Goal: Task Accomplishment & Management: Manage account settings

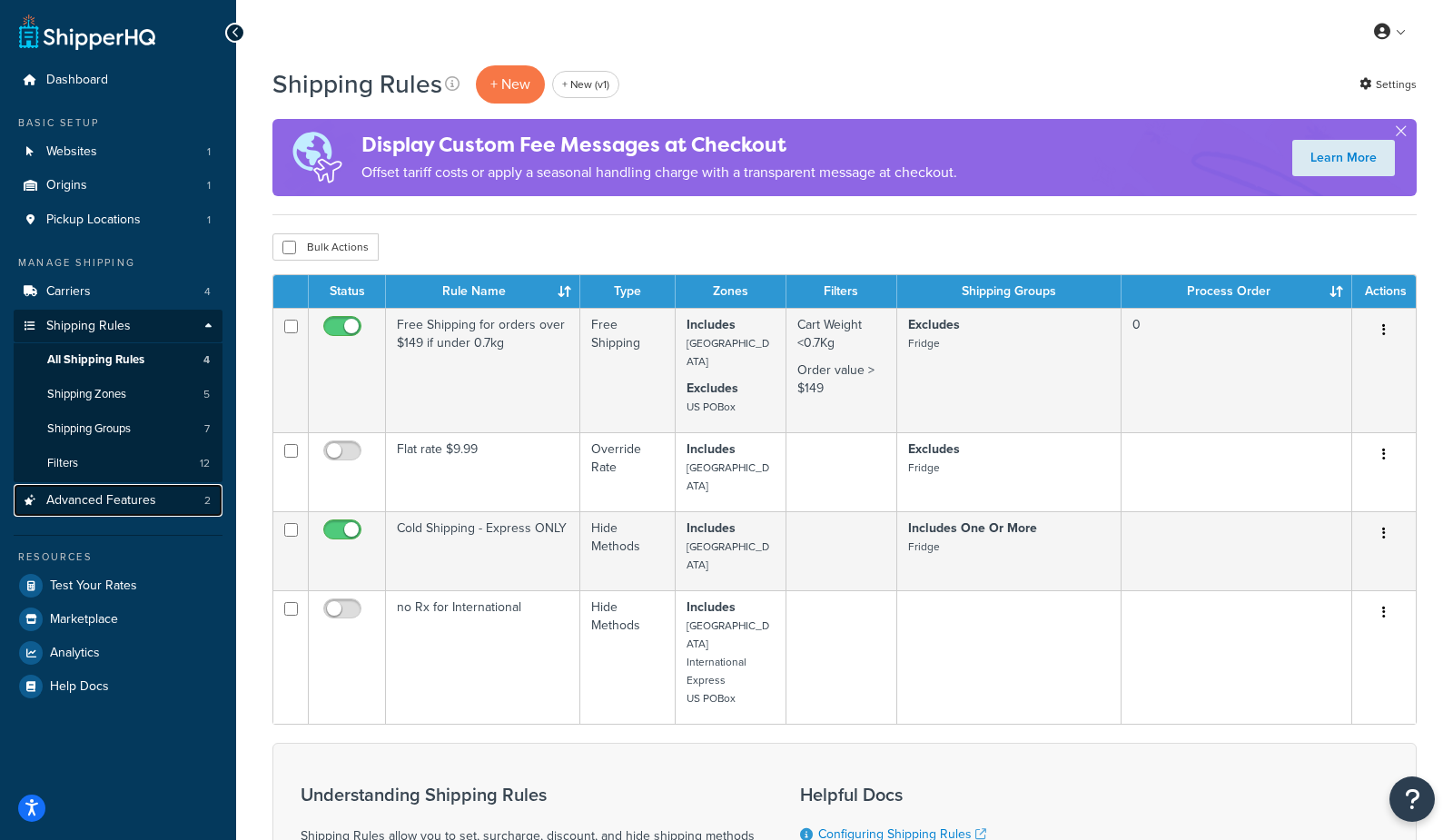
click at [89, 494] on span "Advanced Features" at bounding box center [101, 501] width 110 height 15
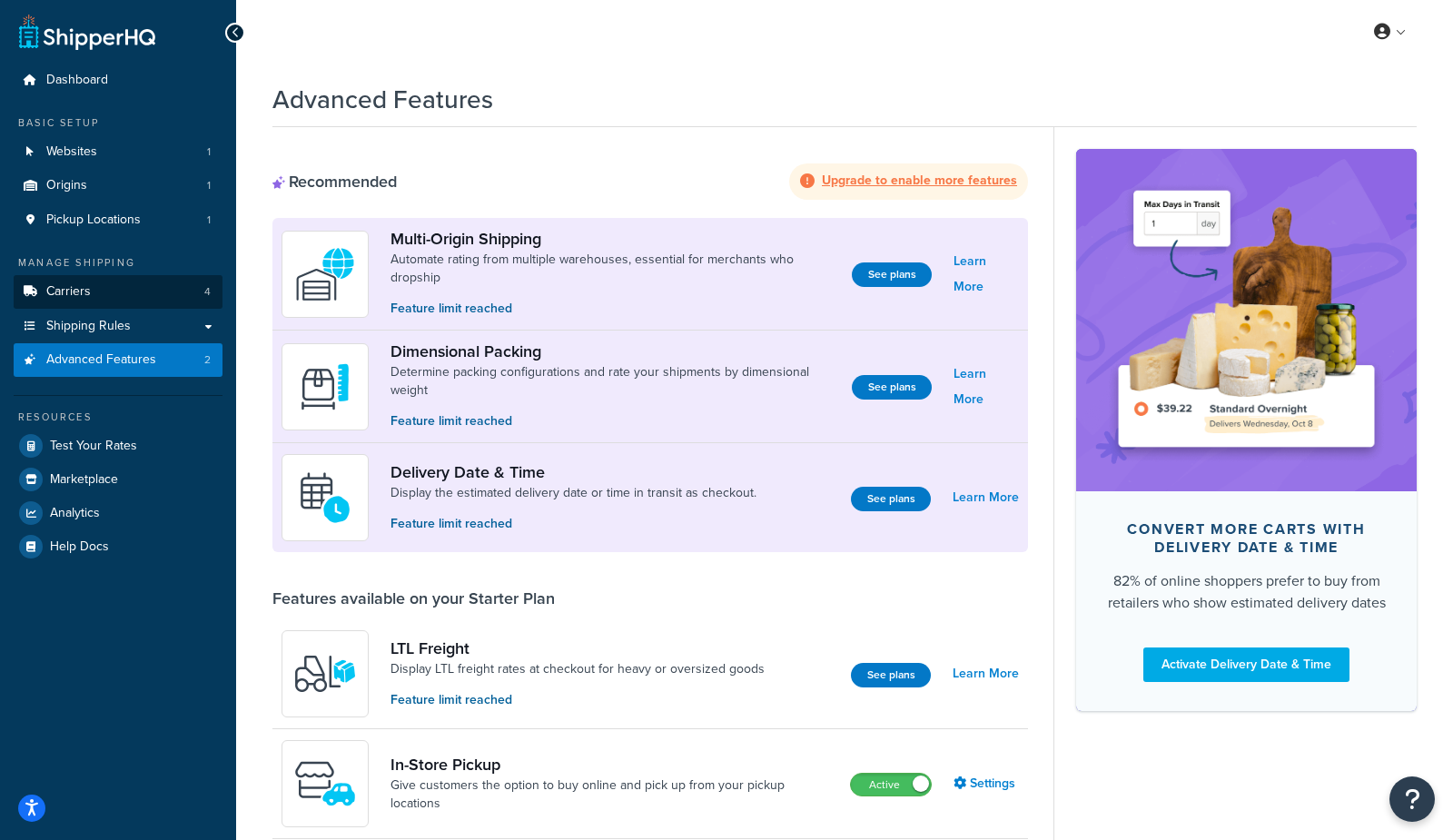
scroll to position [6, 0]
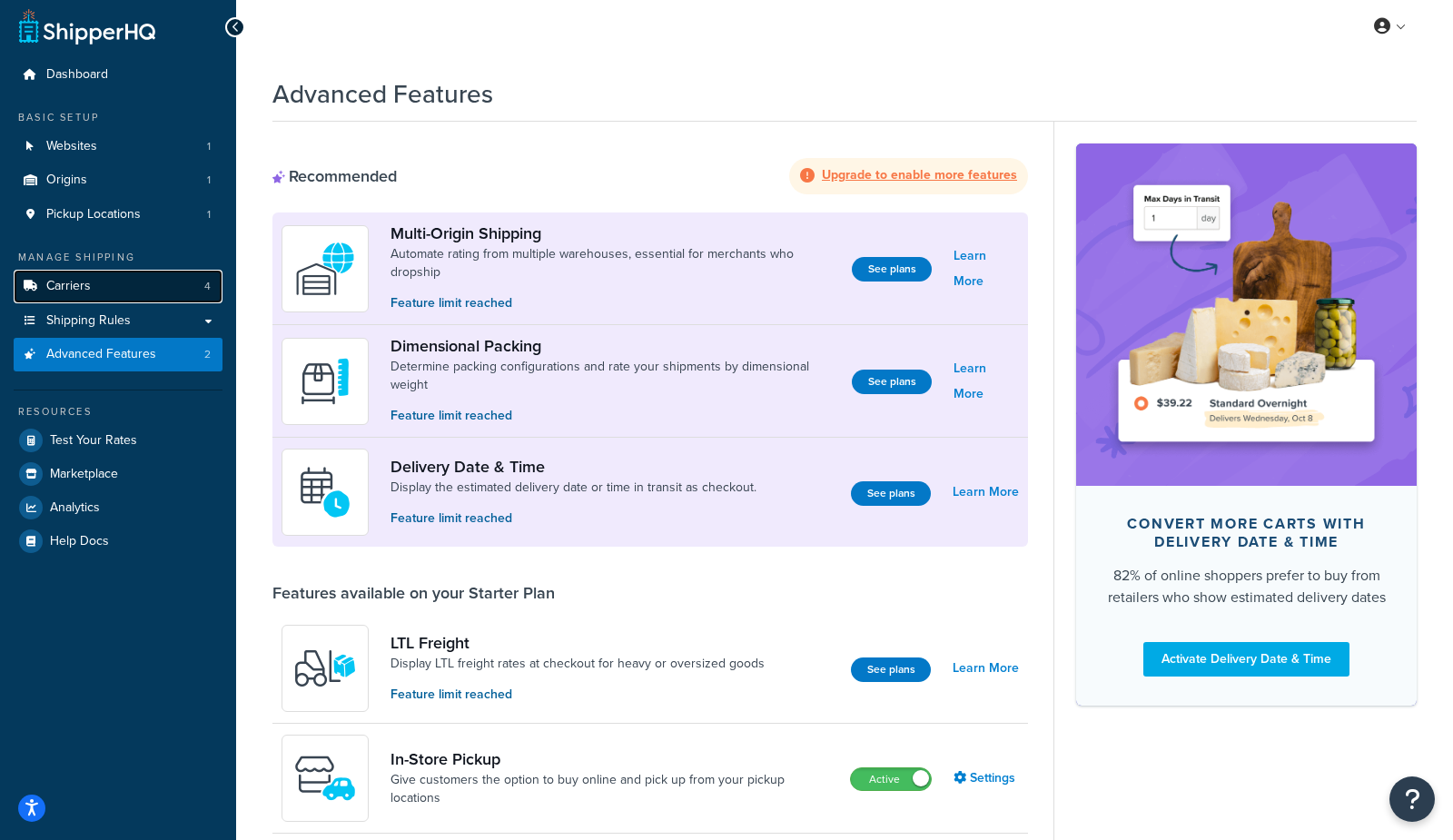
click at [137, 285] on link "Carriers 4" at bounding box center [117, 286] width 209 height 33
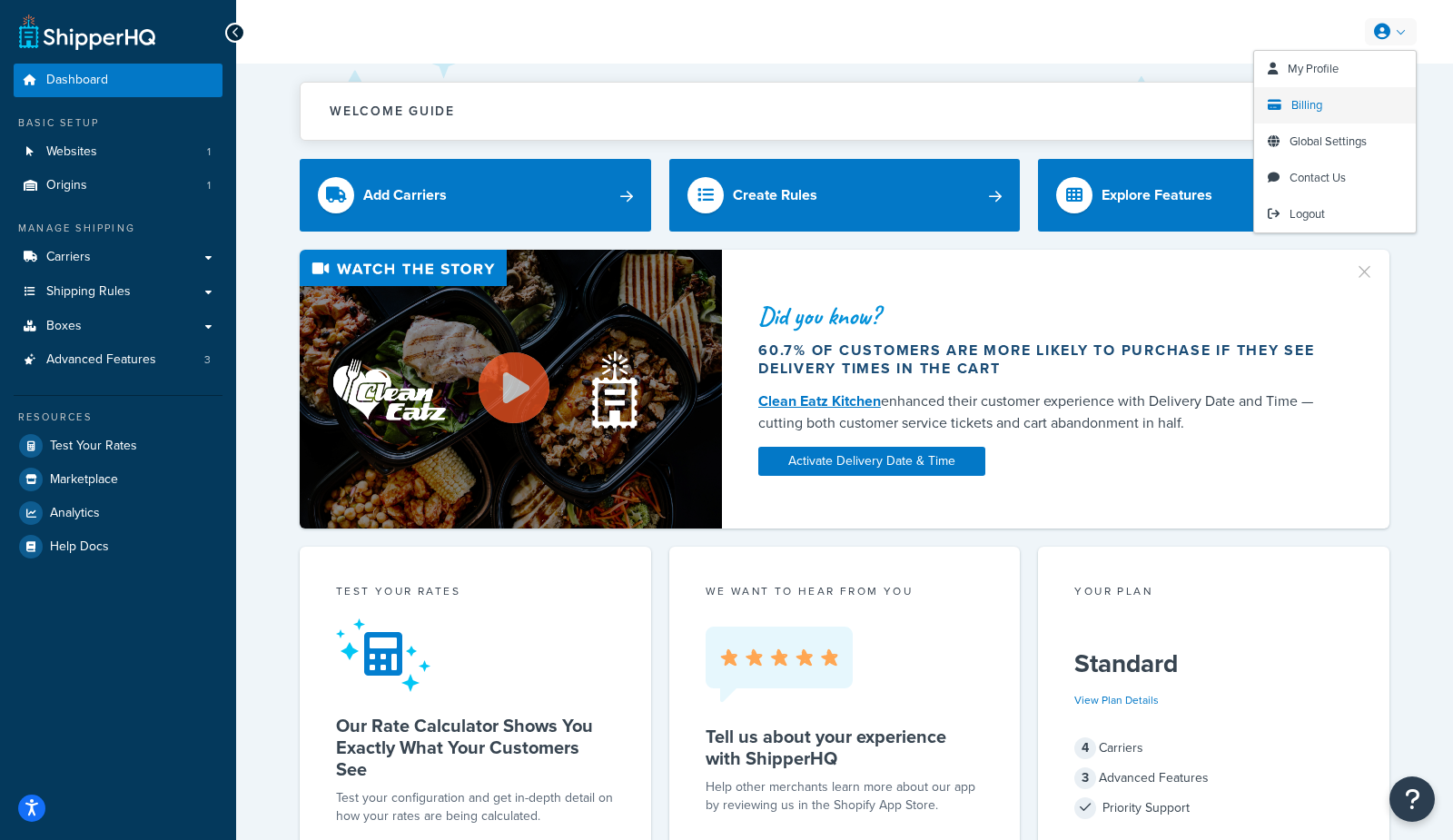
click at [1298, 100] on span "Billing" at bounding box center [1307, 105] width 31 height 17
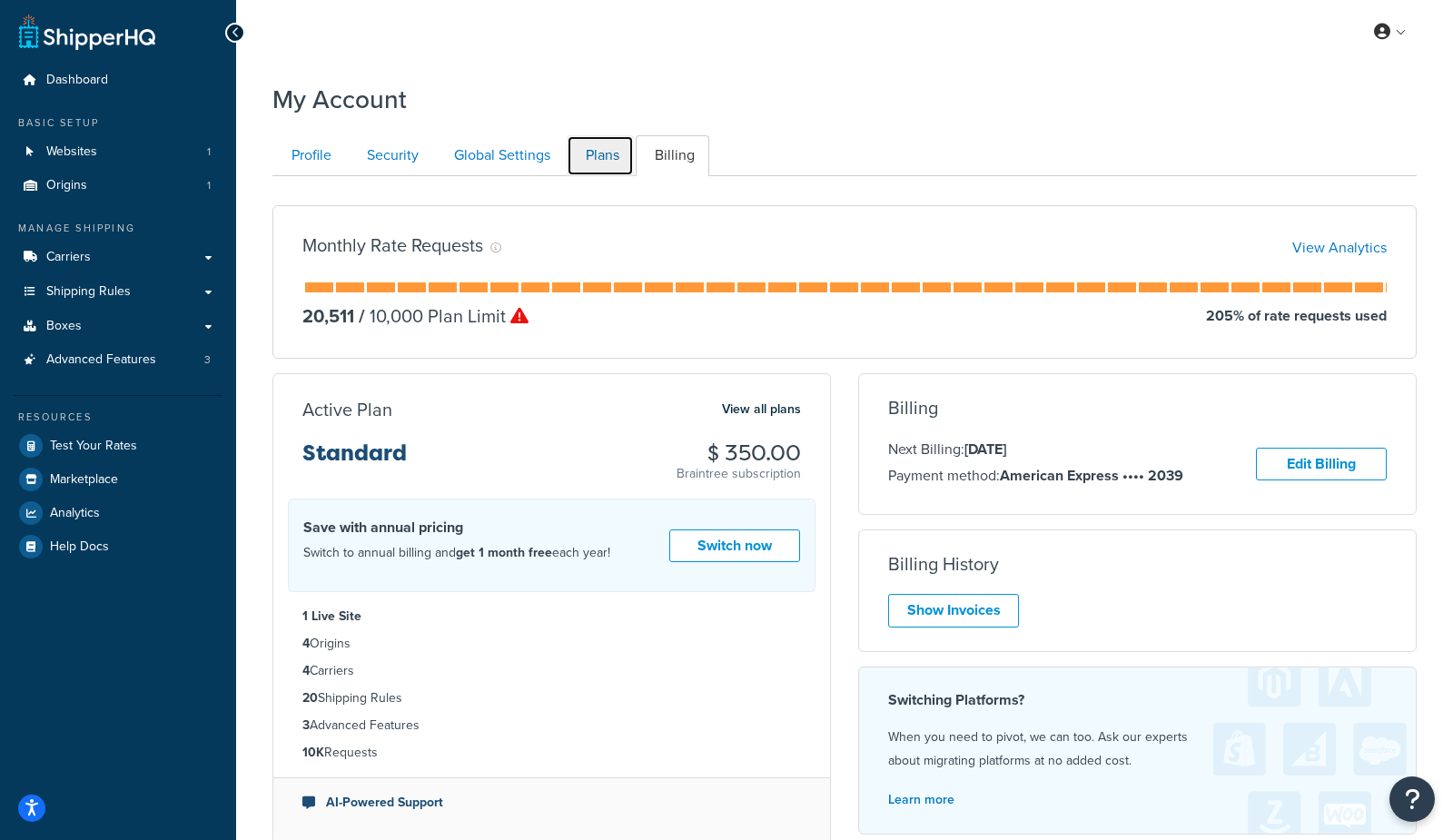
click at [621, 159] on link "Plans" at bounding box center [600, 156] width 67 height 41
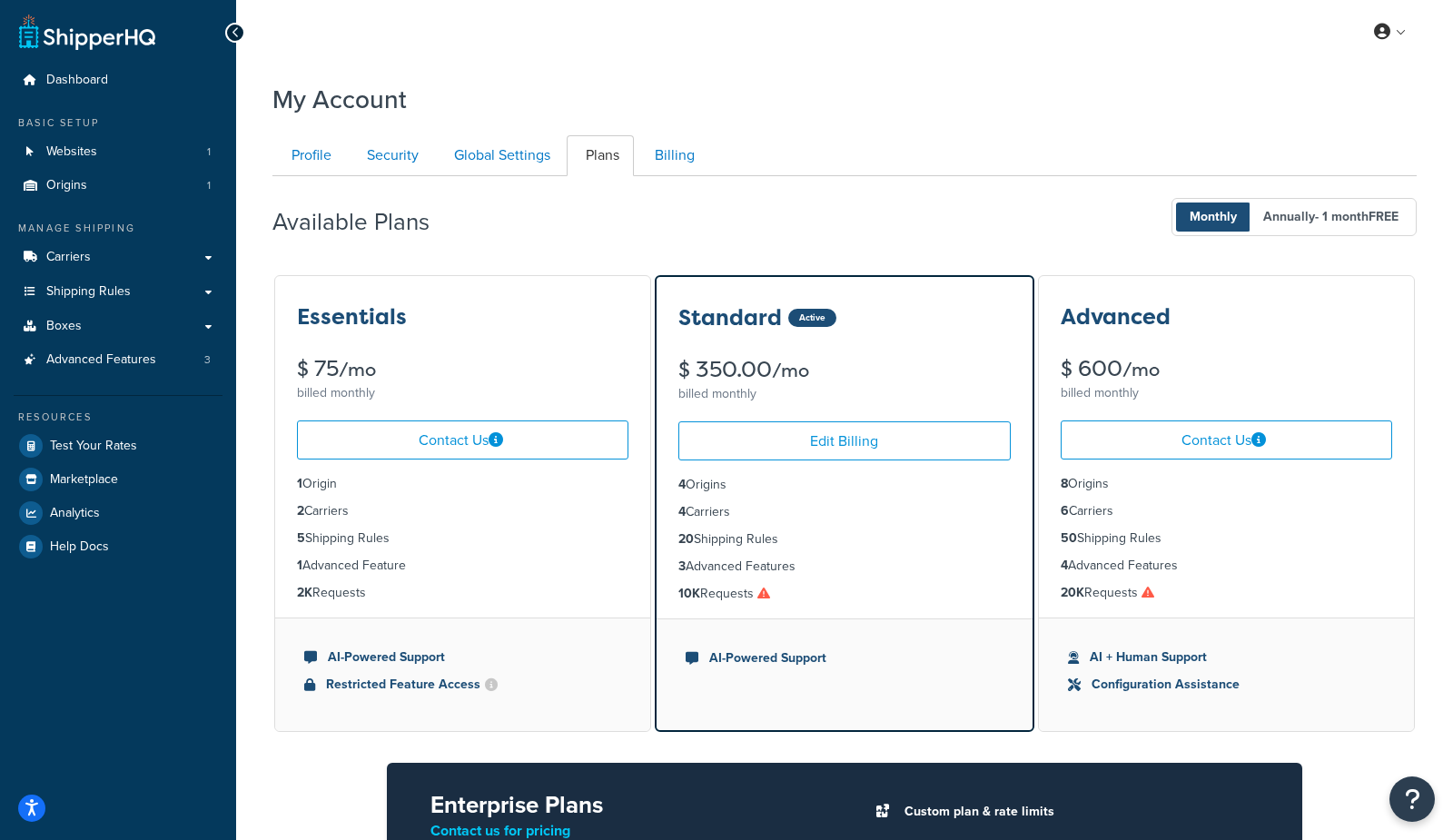
scroll to position [176, 0]
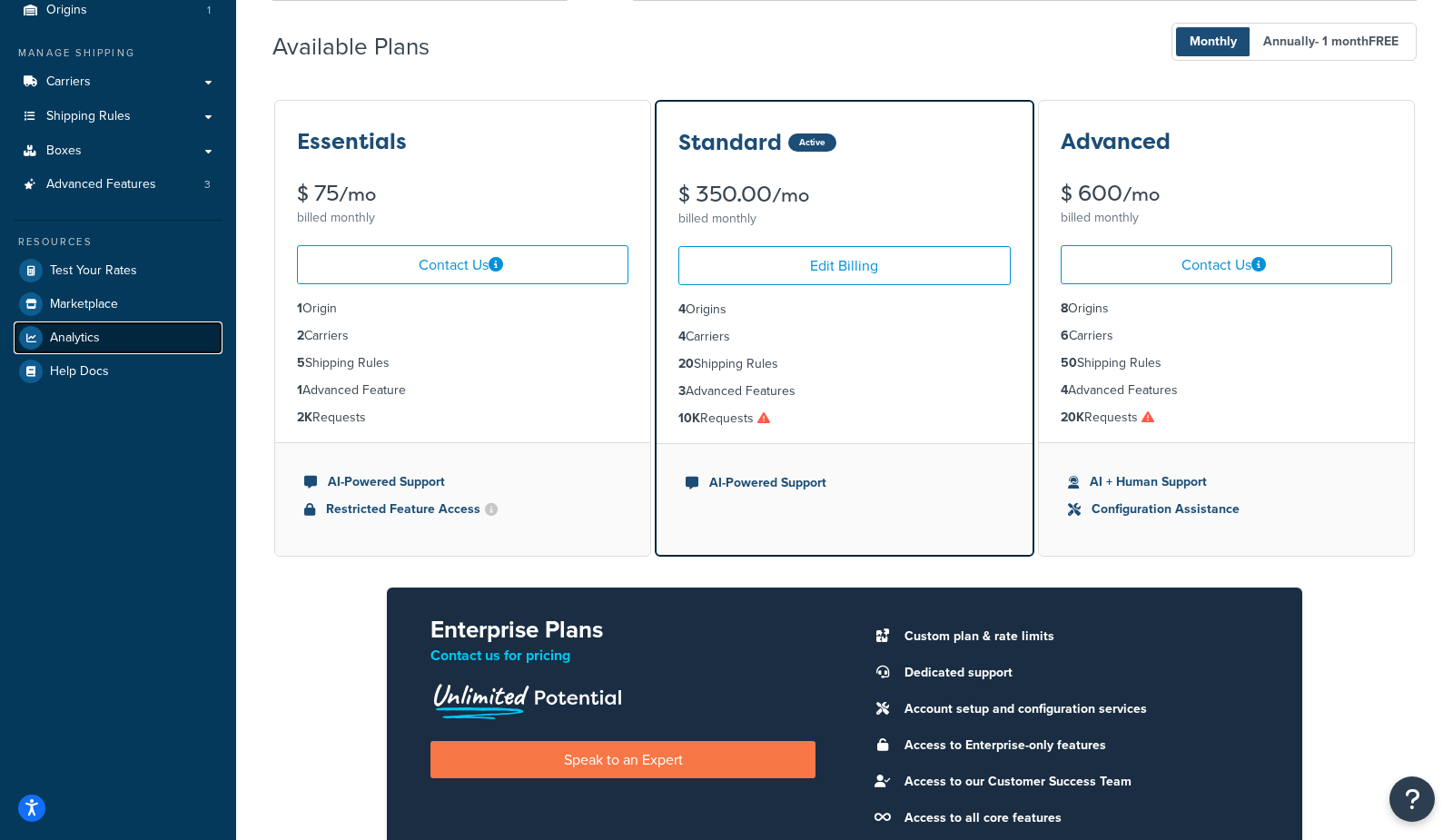
click at [97, 330] on span "Analytics" at bounding box center [74, 338] width 50 height 15
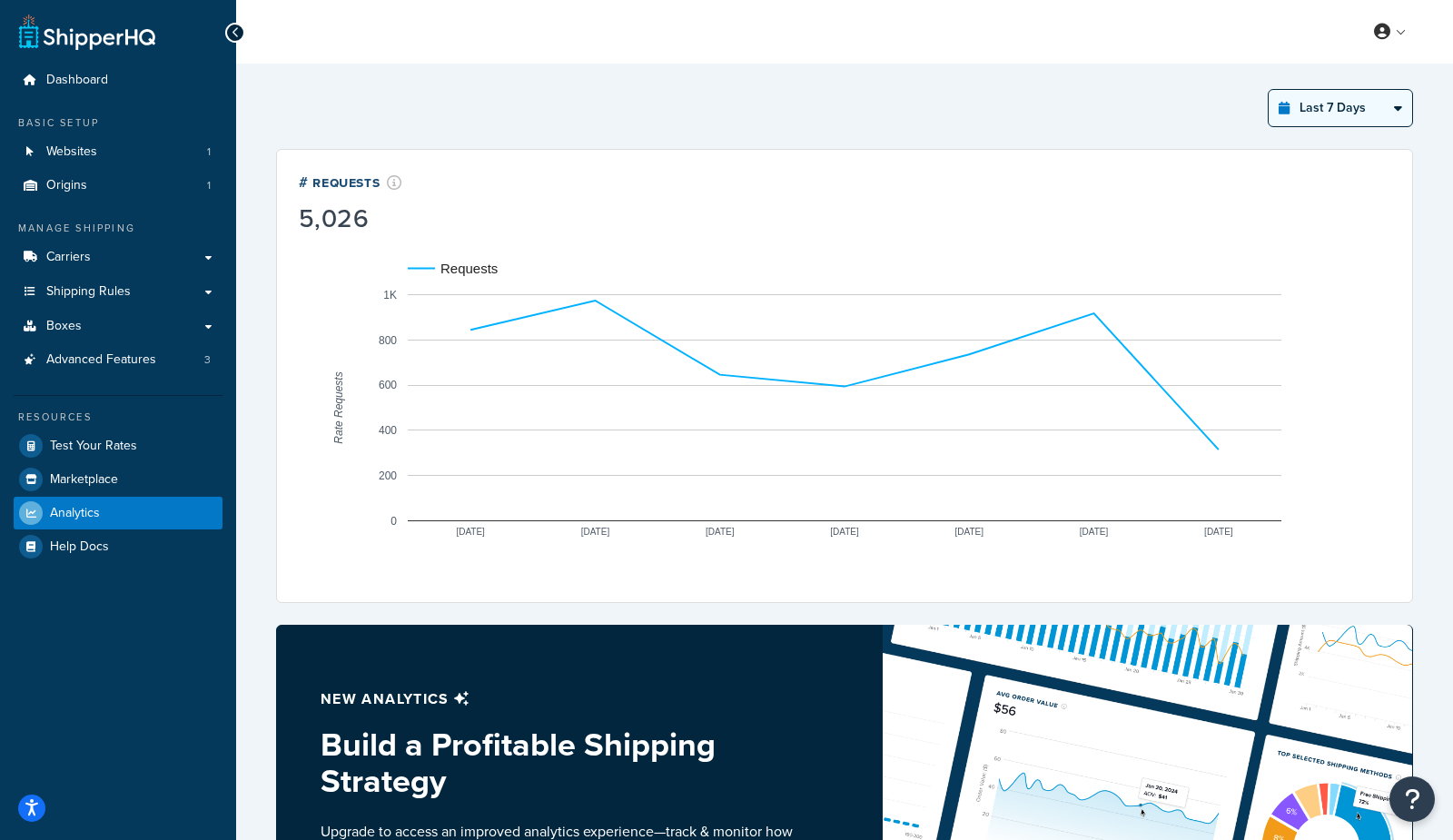
click at [1315, 108] on select "Last 24 Hours Last 7 Days Last 30 Days Last 3 Months Last 6 Months Last 12 Mont…" at bounding box center [1340, 108] width 143 height 36
select select "last_year"
click at [1270, 90] on select "Last 24 Hours Last 7 Days Last 30 Days Last 3 Months Last 6 Months Last 12 Mont…" at bounding box center [1340, 108] width 143 height 36
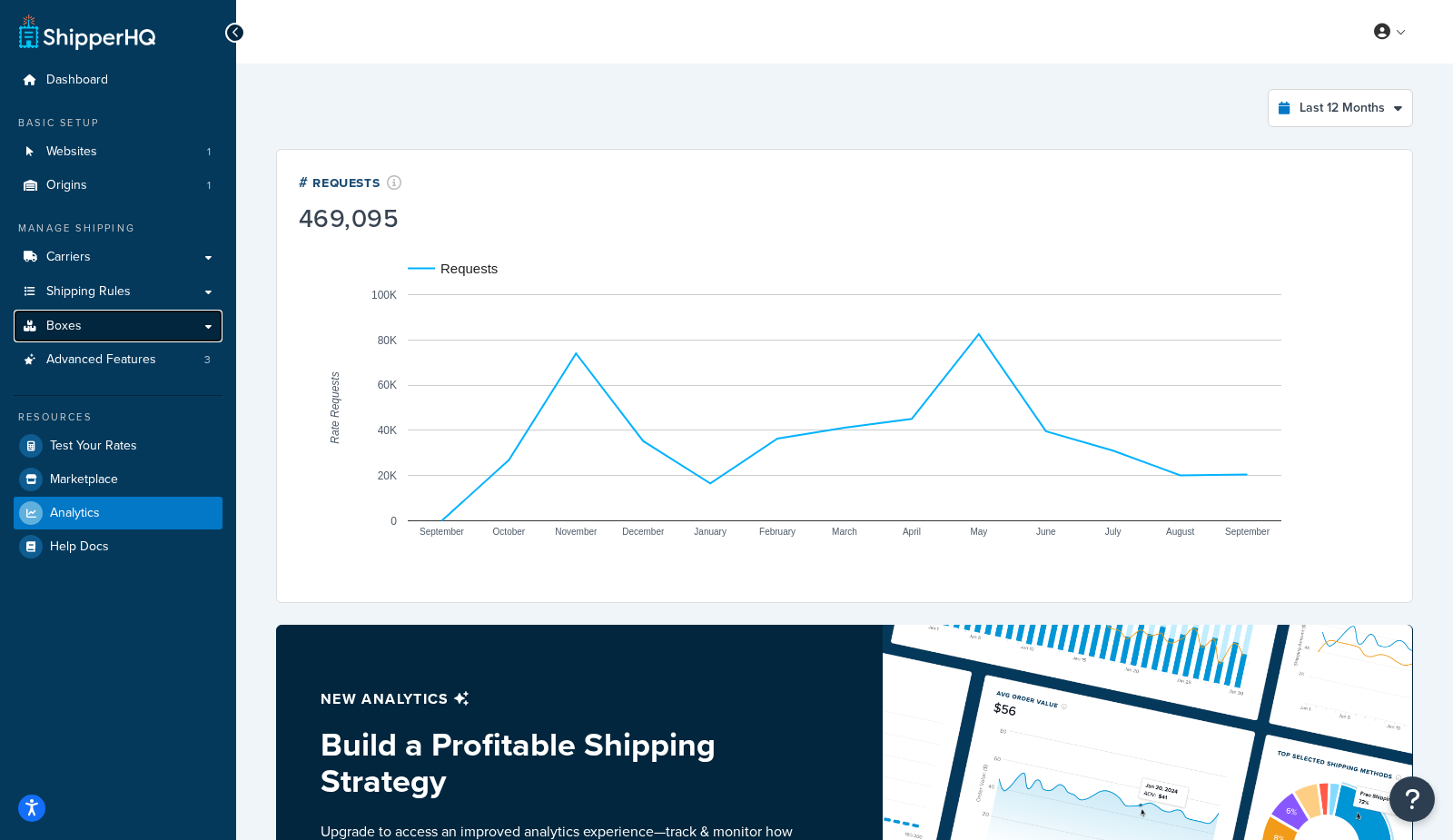
click at [126, 340] on link "Boxes" at bounding box center [117, 326] width 209 height 33
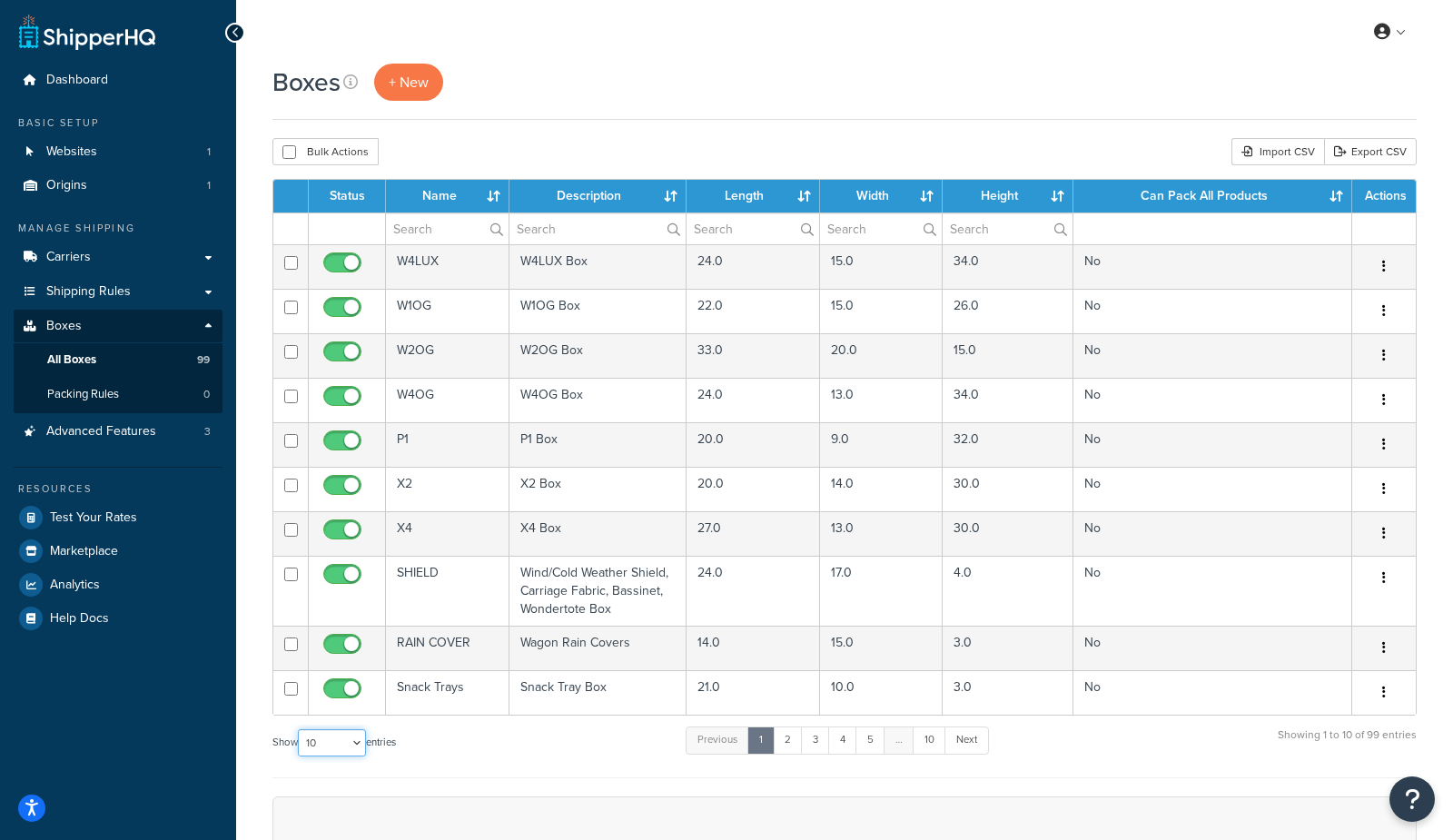
click at [326, 745] on select "10 15 25 50 100 1000" at bounding box center [331, 743] width 68 height 28
select select "1000"
click at [300, 729] on select "10 15 25 50 100 1000" at bounding box center [331, 743] width 68 height 28
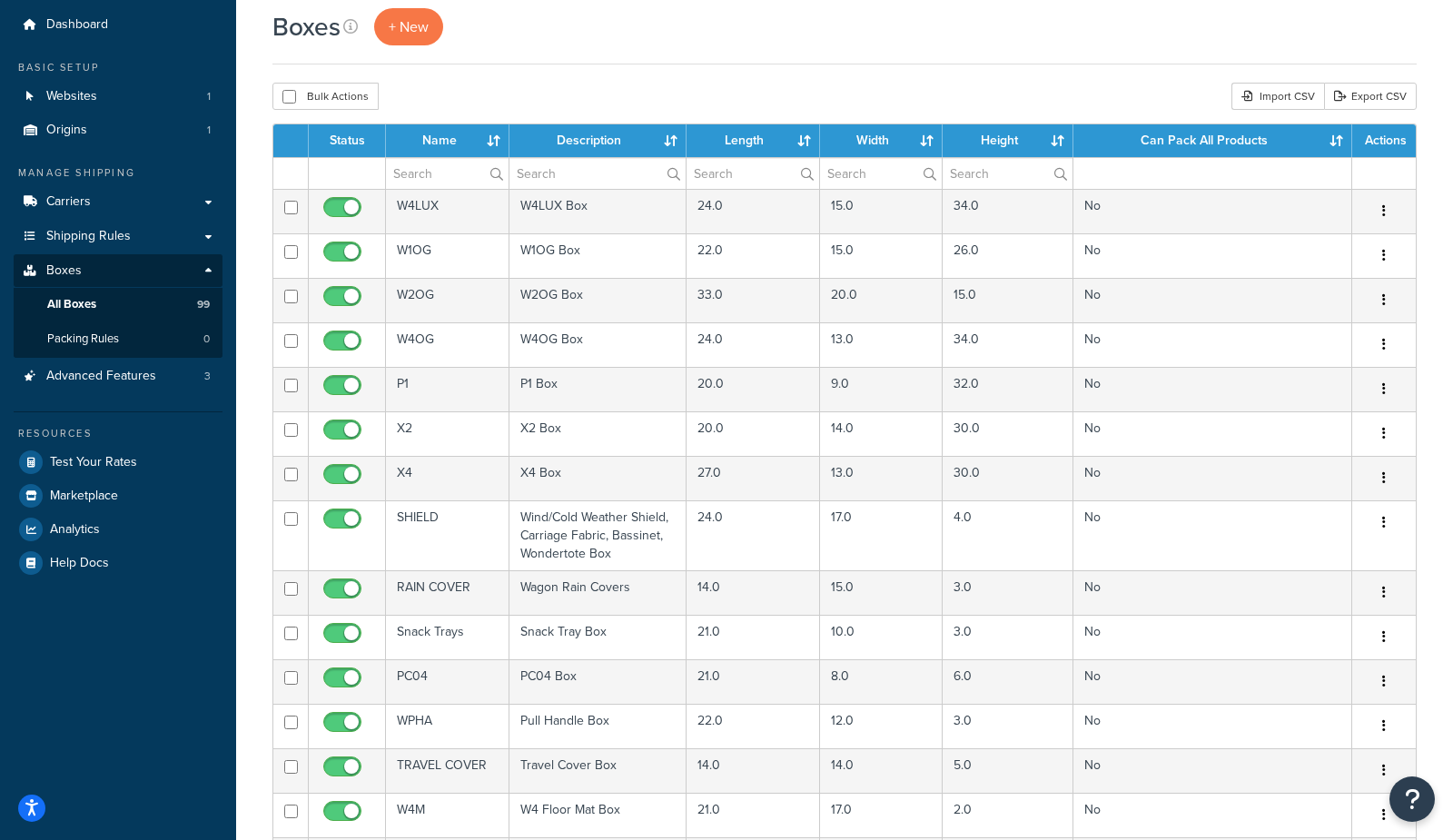
scroll to position [56, 0]
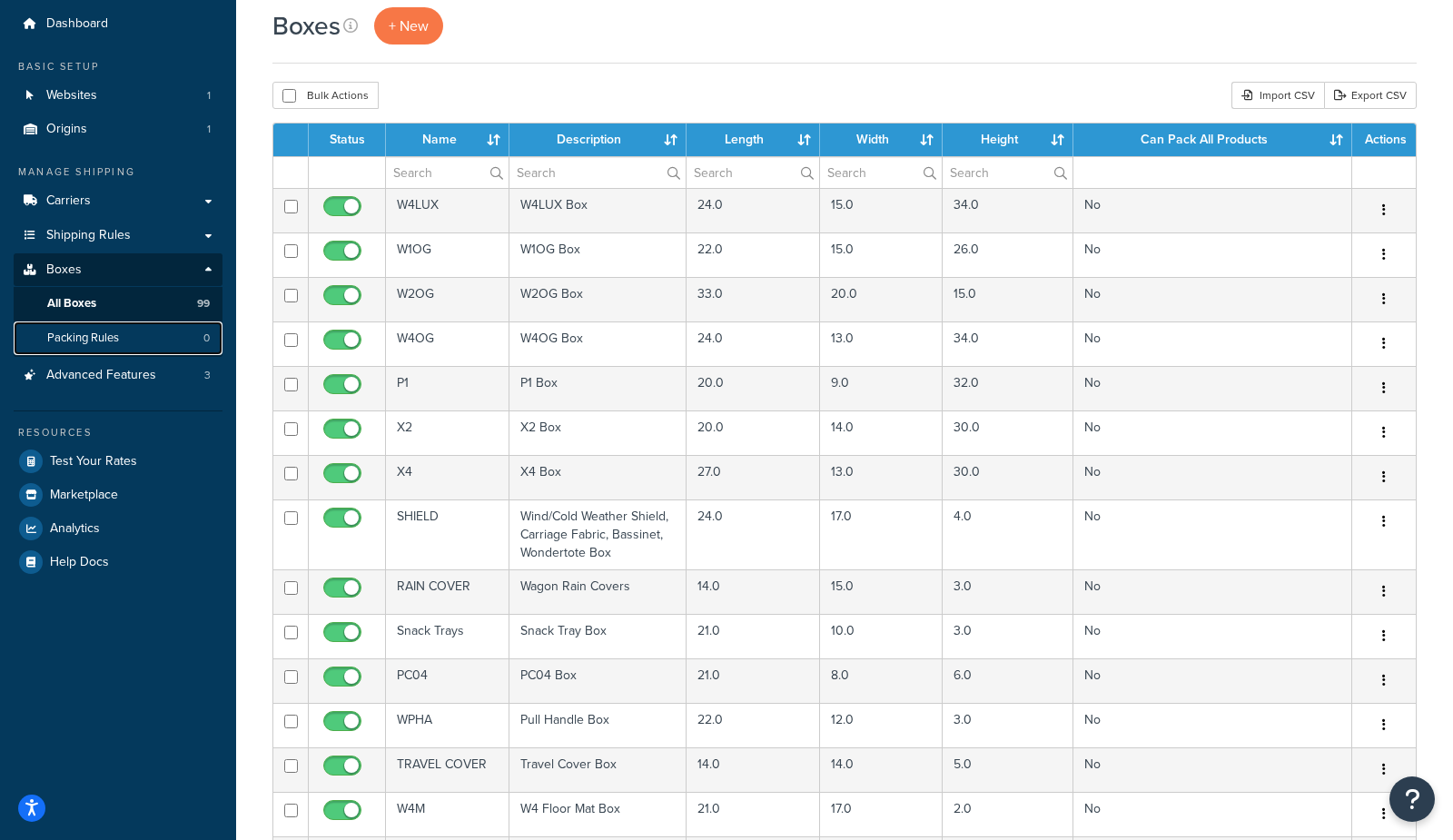
click at [178, 341] on link "Packing Rules 0" at bounding box center [117, 338] width 209 height 33
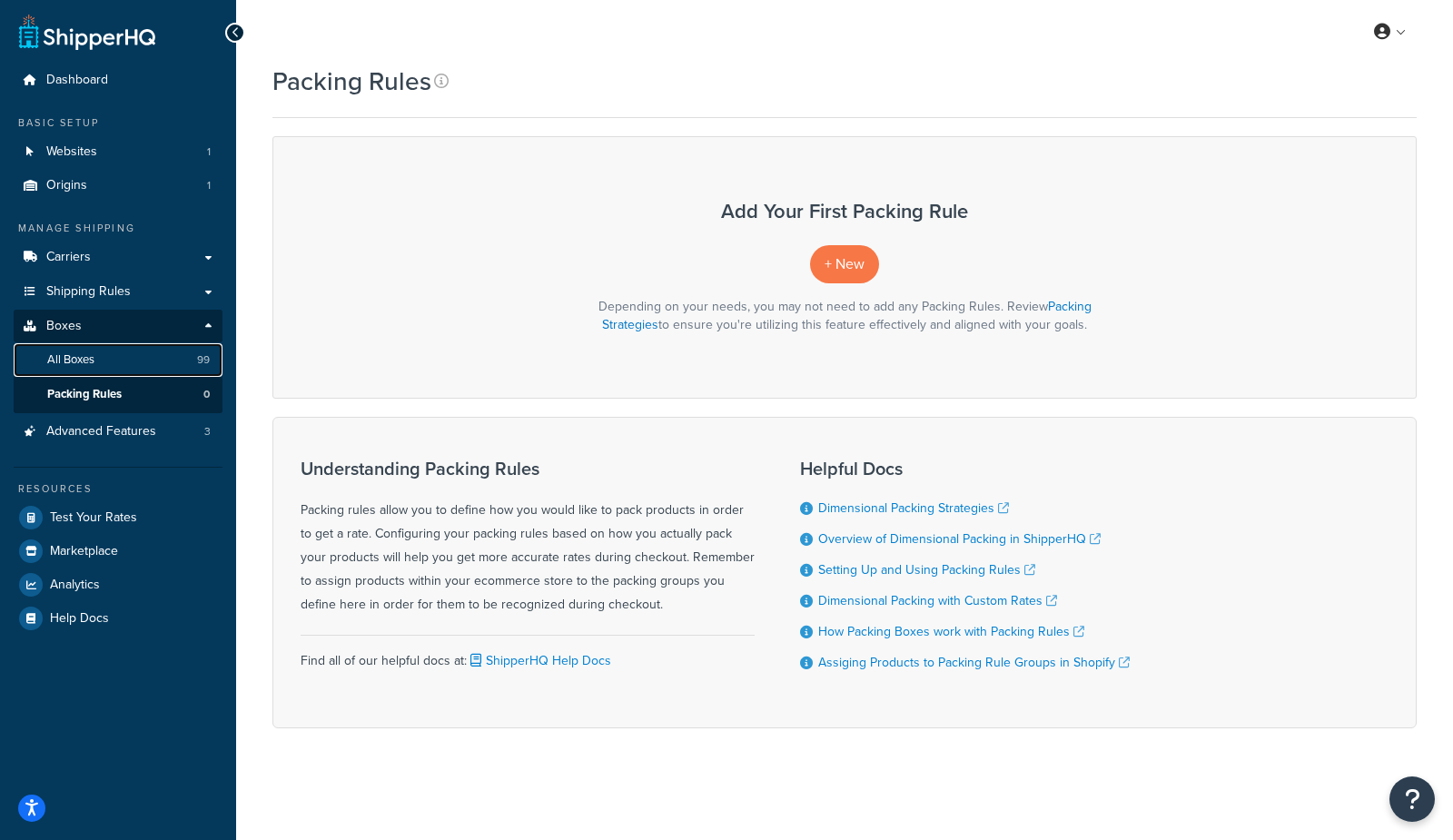
click at [146, 361] on link "All Boxes 99" at bounding box center [117, 360] width 209 height 33
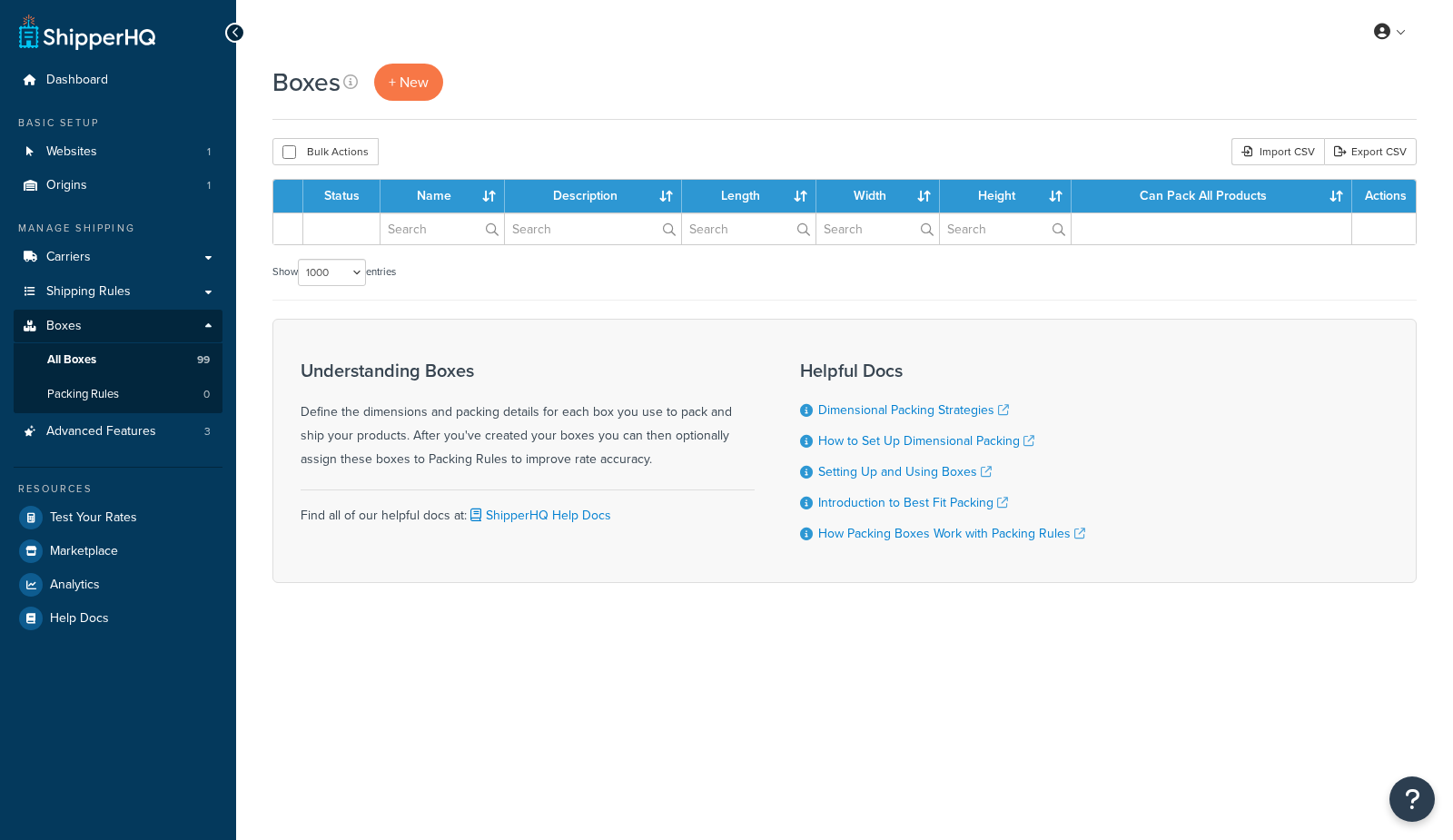
select select "1000"
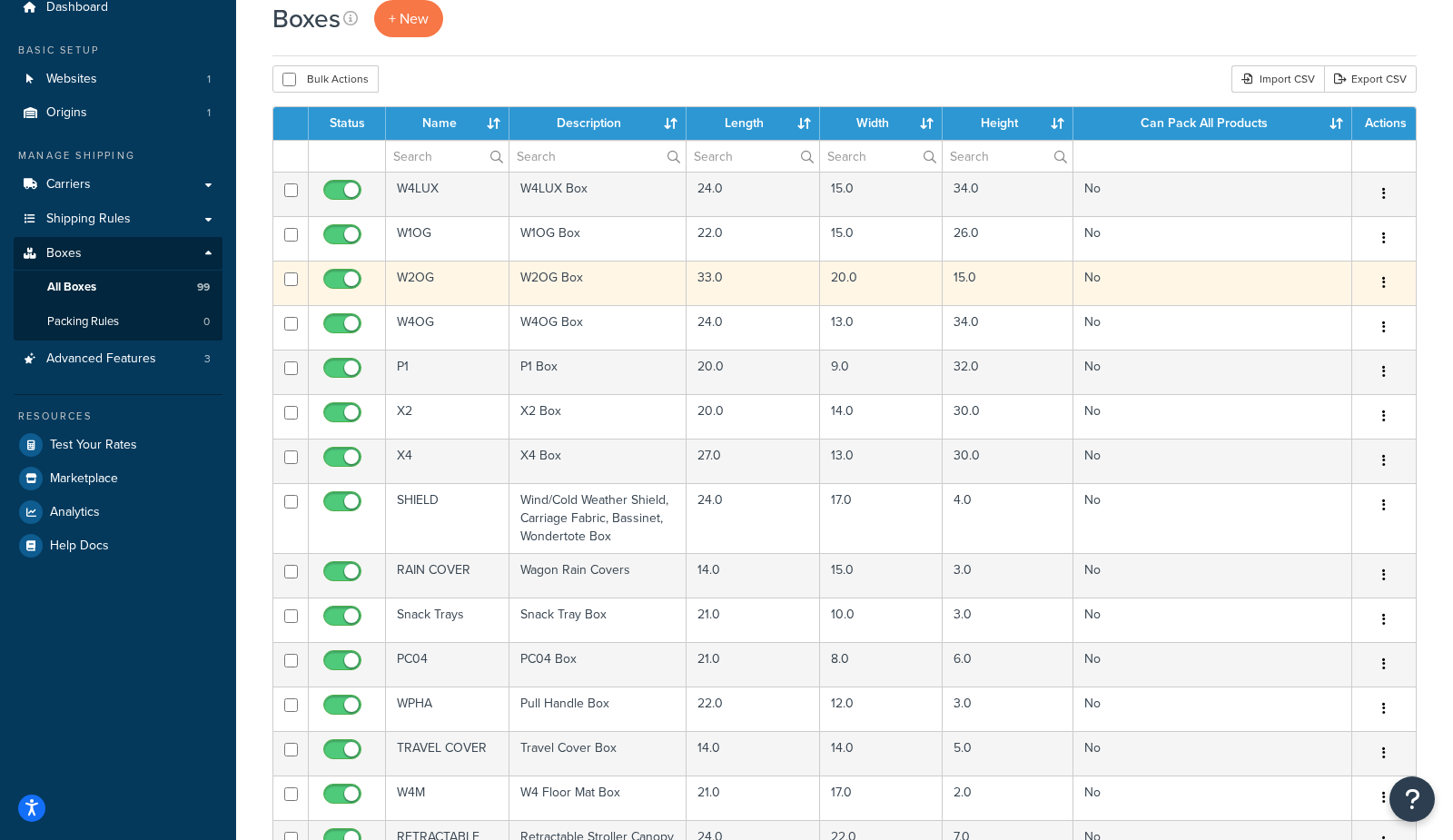
scroll to position [62, 0]
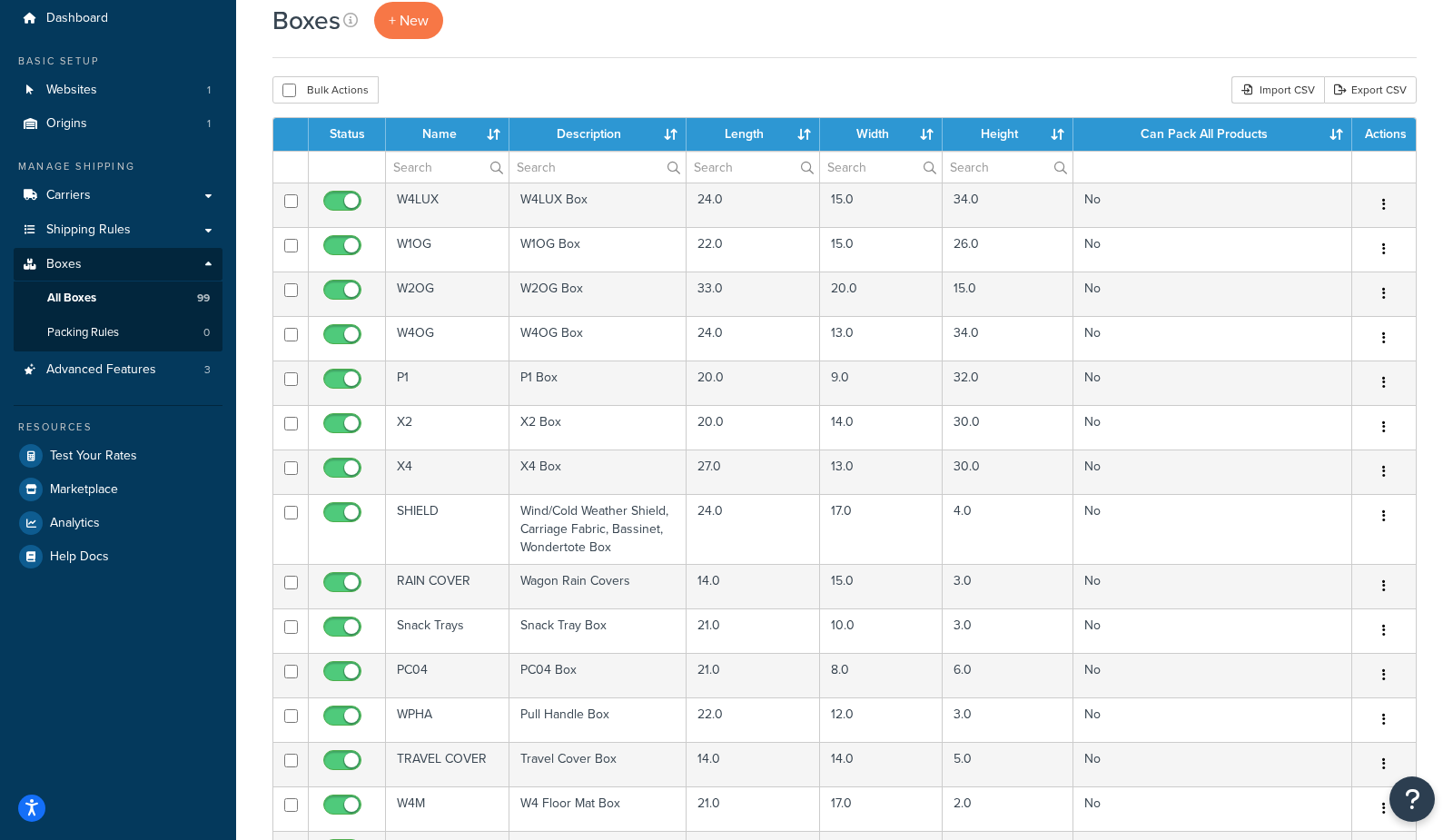
click at [1122, 131] on th "Can Pack All Products" at bounding box center [1213, 135] width 279 height 32
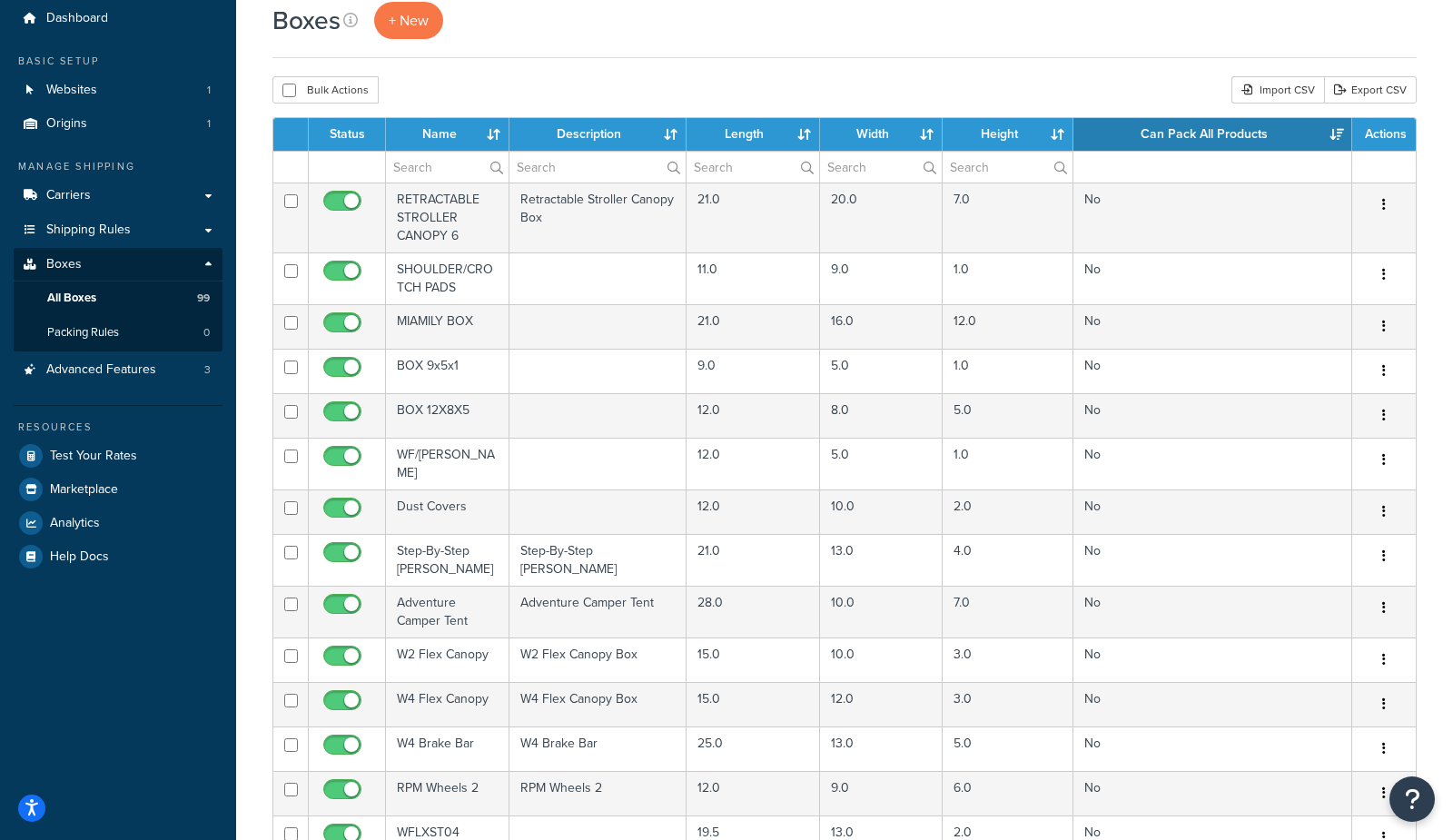
click at [1122, 131] on th "Can Pack All Products" at bounding box center [1213, 135] width 279 height 32
click at [116, 237] on span "Shipping Rules" at bounding box center [89, 230] width 84 height 15
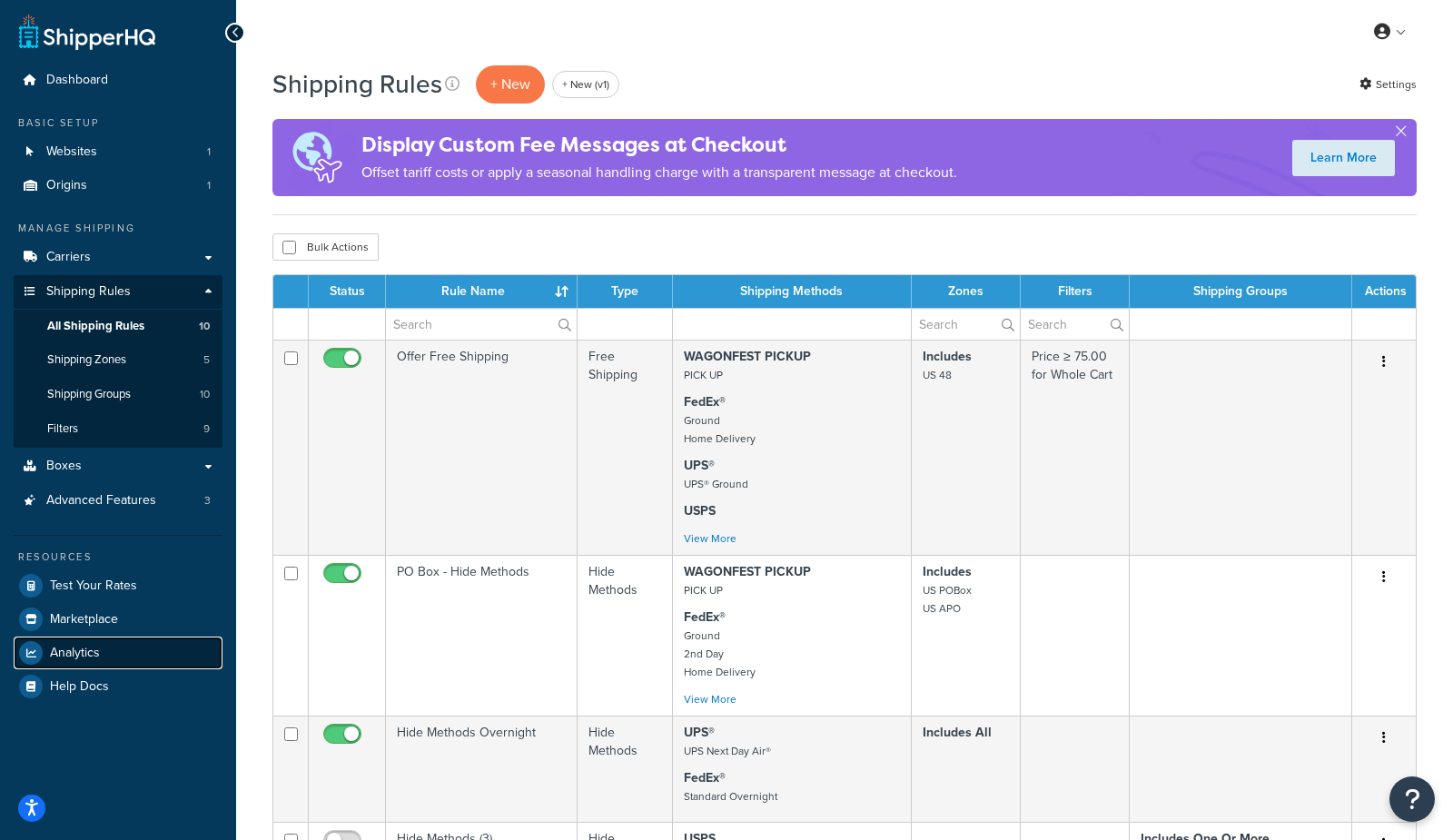
click at [75, 653] on span "Analytics" at bounding box center [74, 653] width 50 height 15
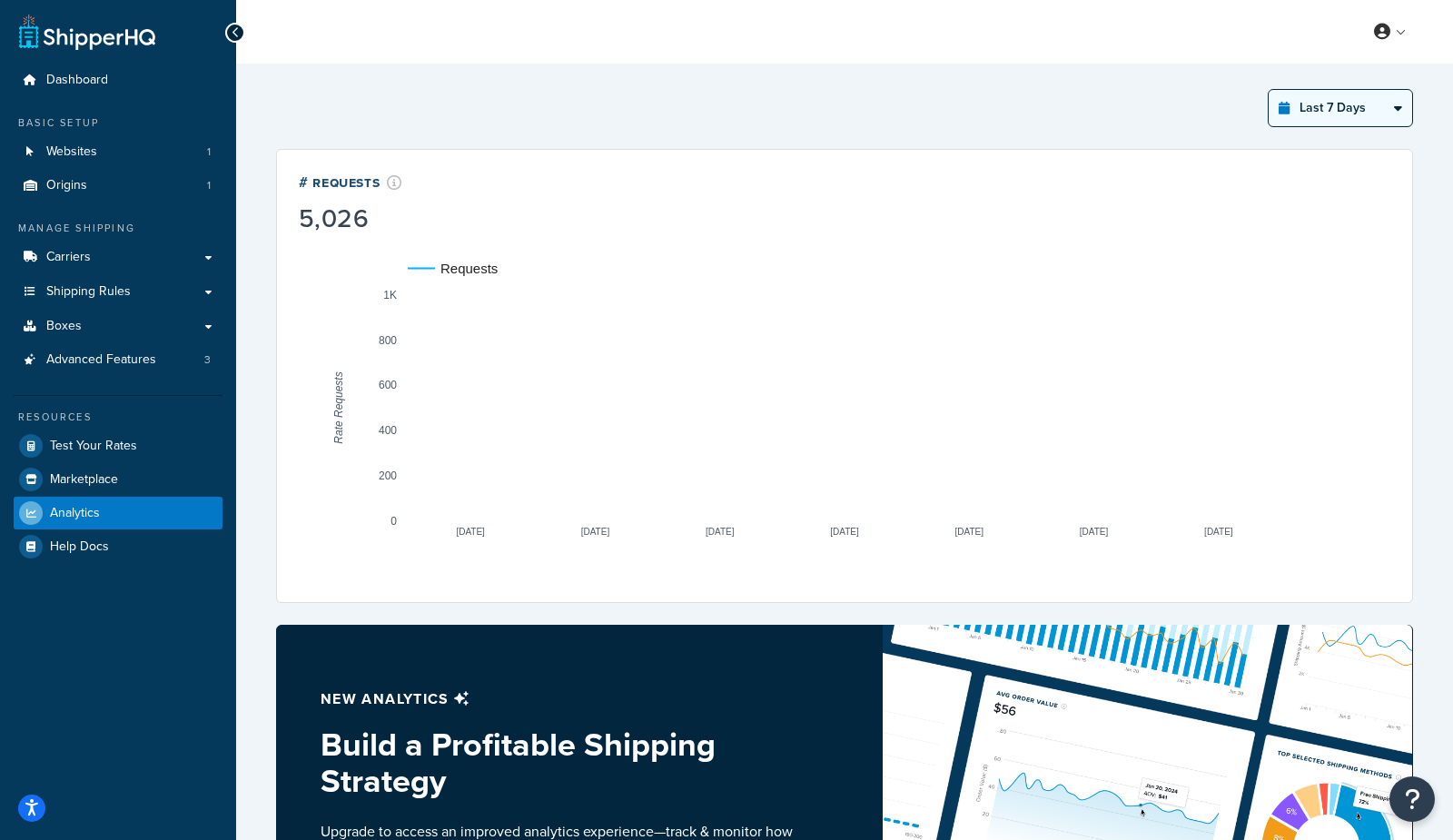
click at [1350, 125] on div "Last 7 Days Select a time period Last 24 Hours Last 7 Days Last 30 Days Last 3 …" at bounding box center [1340, 108] width 145 height 38
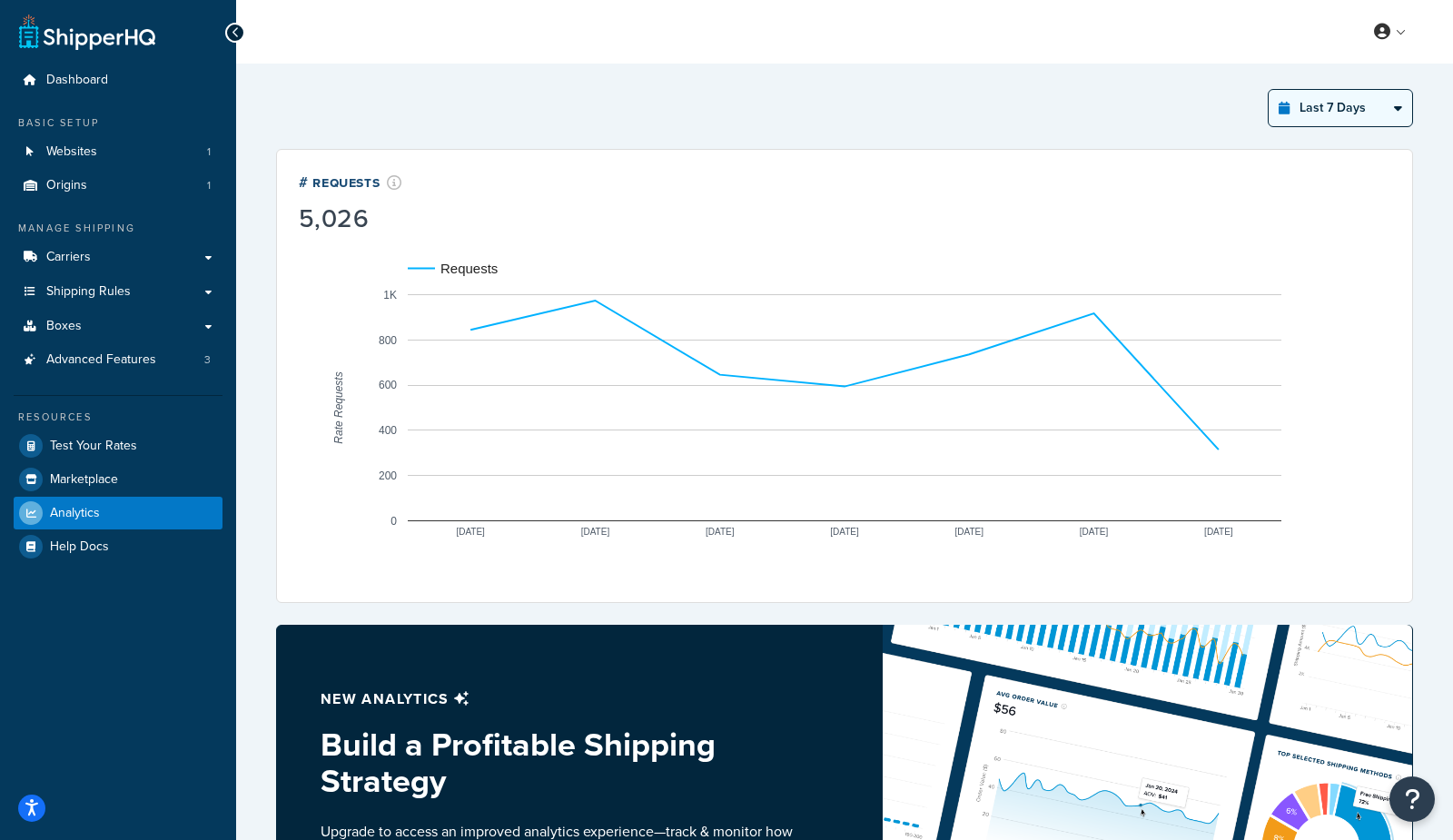
click at [1350, 125] on div "Last 7 Days Select a time period Last 24 Hours Last 7 Days Last 30 Days Last 3 …" at bounding box center [1340, 108] width 145 height 38
click at [1350, 97] on select "Last 24 Hours Last 7 Days Last 30 Days Last 3 Months Last 6 Months Last 12 Mont…" at bounding box center [1340, 108] width 143 height 36
click at [1270, 90] on select "Last 24 Hours Last 7 Days Last 30 Days Last 3 Months Last 6 Months Last 12 Mont…" at bounding box center [1340, 108] width 143 height 36
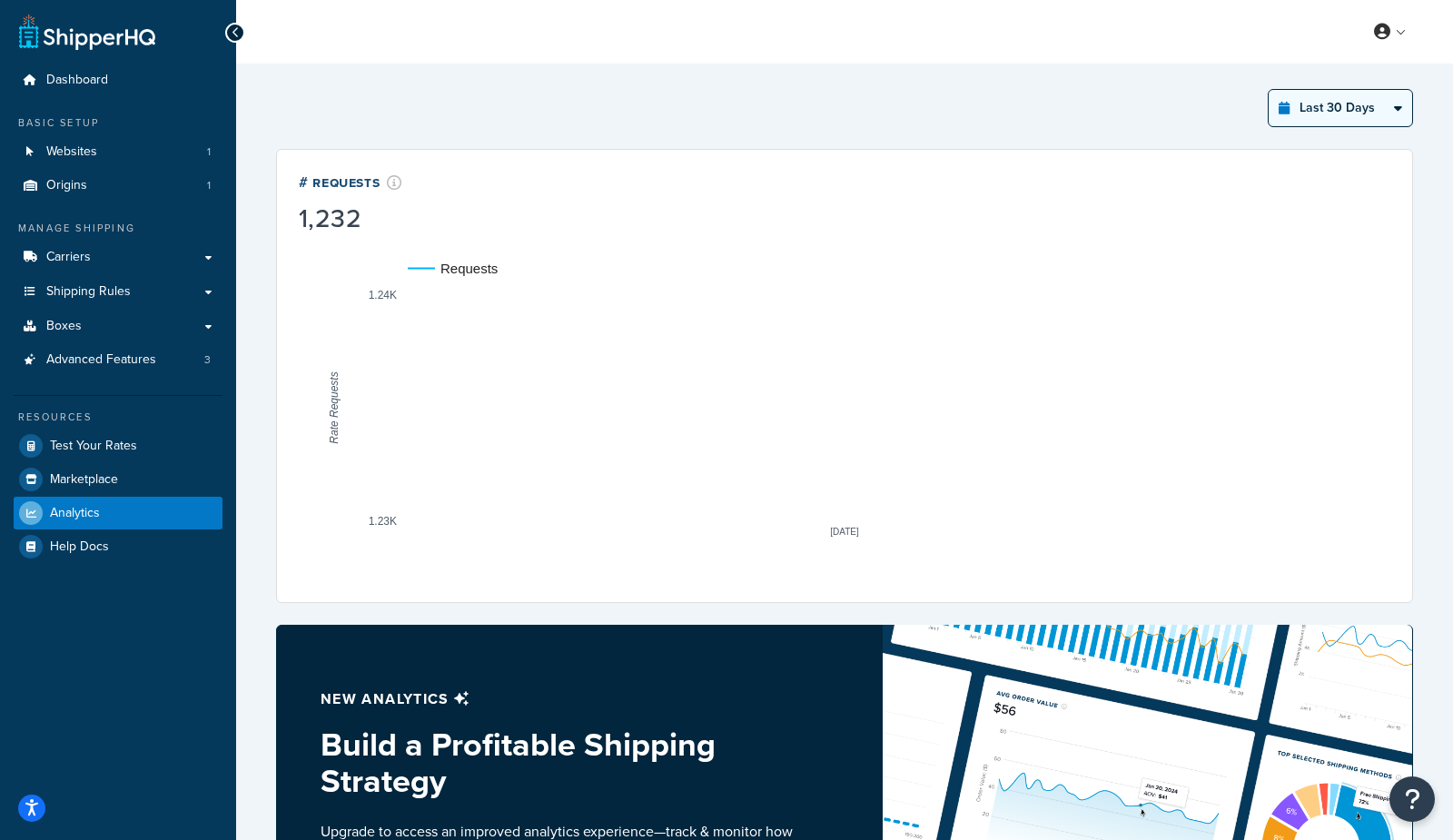
click at [1354, 109] on select "Last 24 Hours Last 7 Days Last 30 Days Last 3 Months Last 6 Months Last 12 Mont…" at bounding box center [1340, 108] width 143 height 36
select select "last_3_months"
click at [1270, 90] on select "Last 24 Hours Last 7 Days Last 30 Days Last 3 Months Last 6 Months Last 12 Mont…" at bounding box center [1340, 108] width 143 height 36
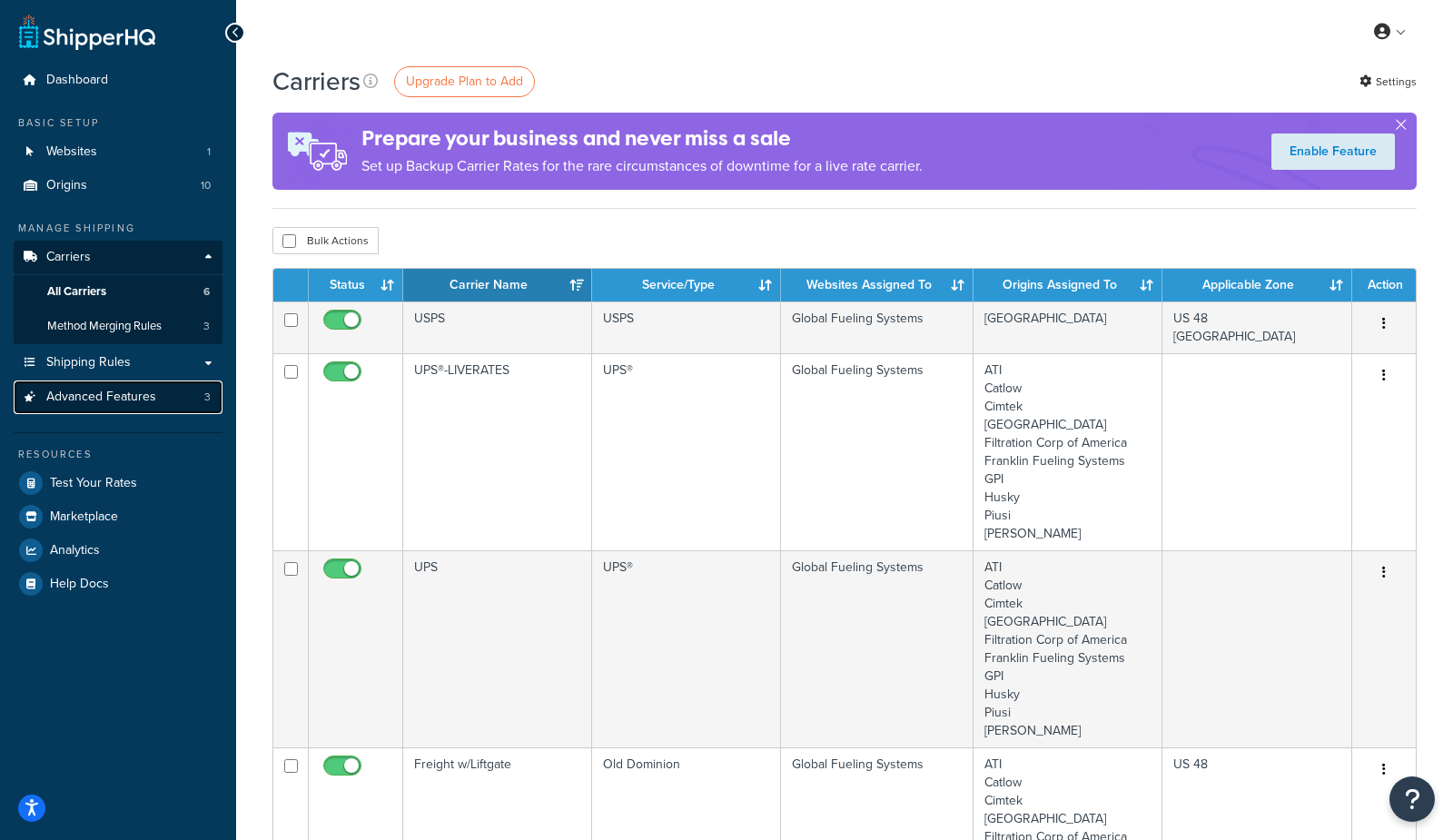
click at [137, 395] on span "Advanced Features" at bounding box center [101, 397] width 110 height 15
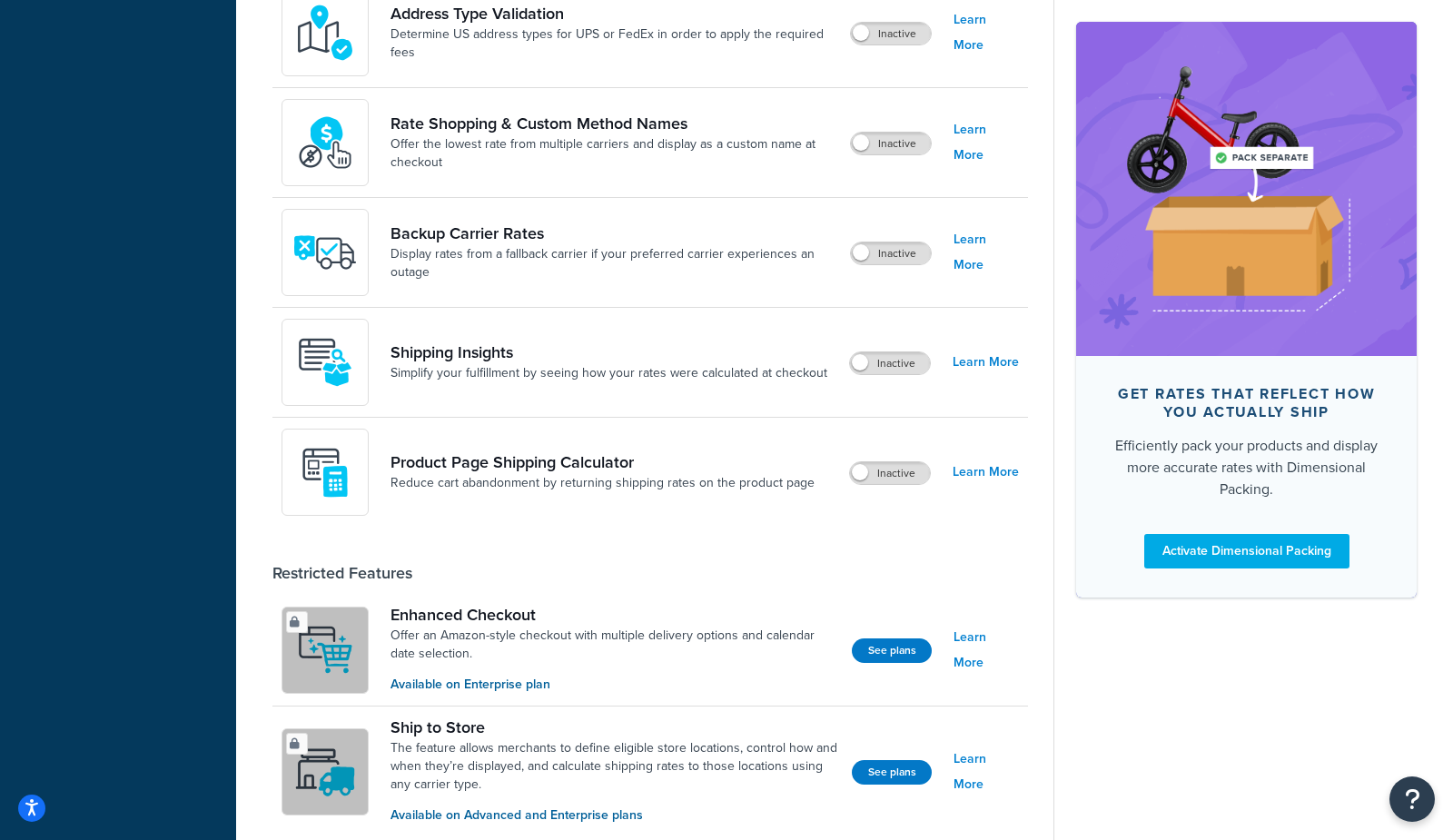
scroll to position [867, 0]
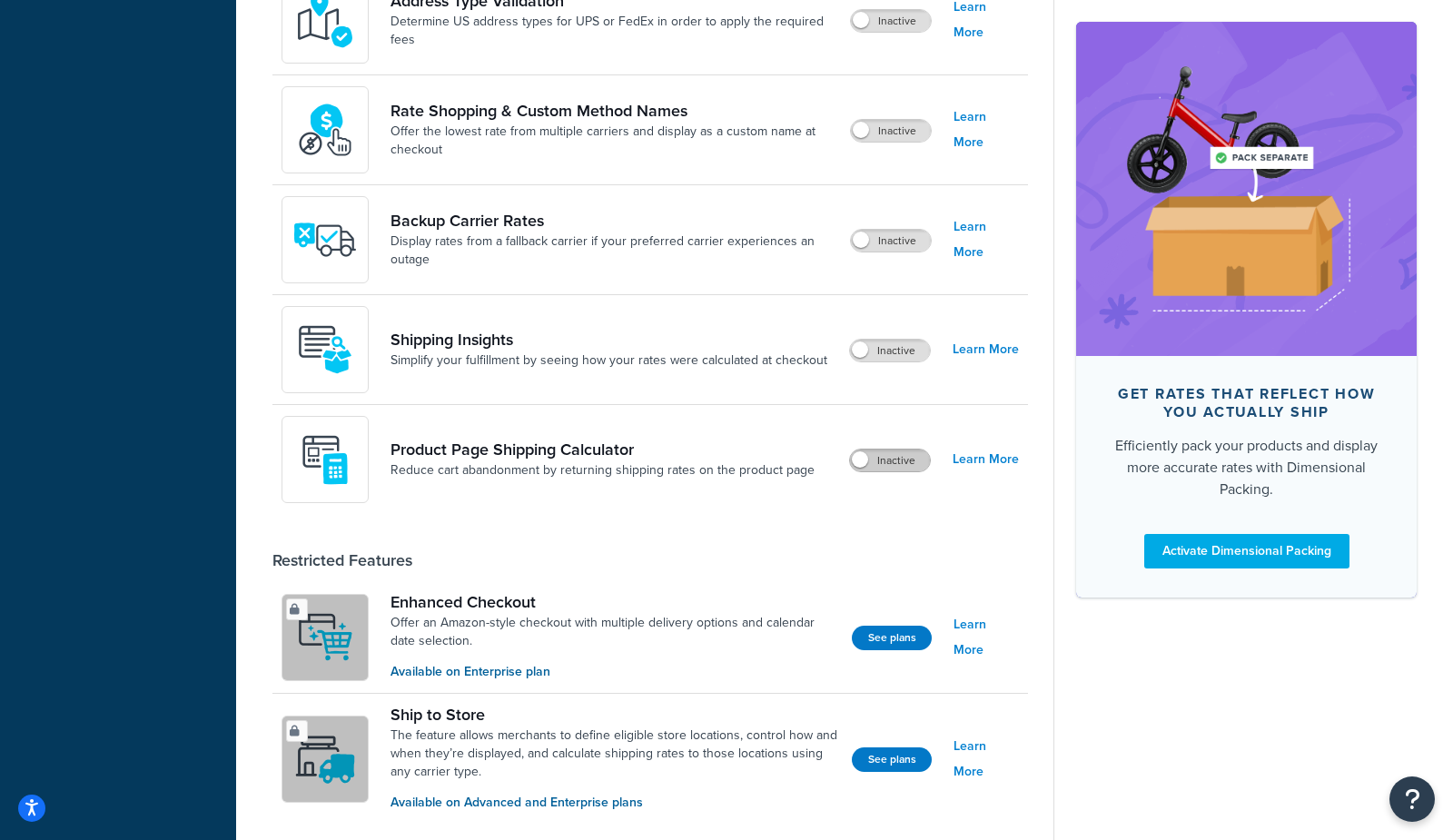
click at [907, 471] on label "Inactive" at bounding box center [891, 460] width 80 height 22
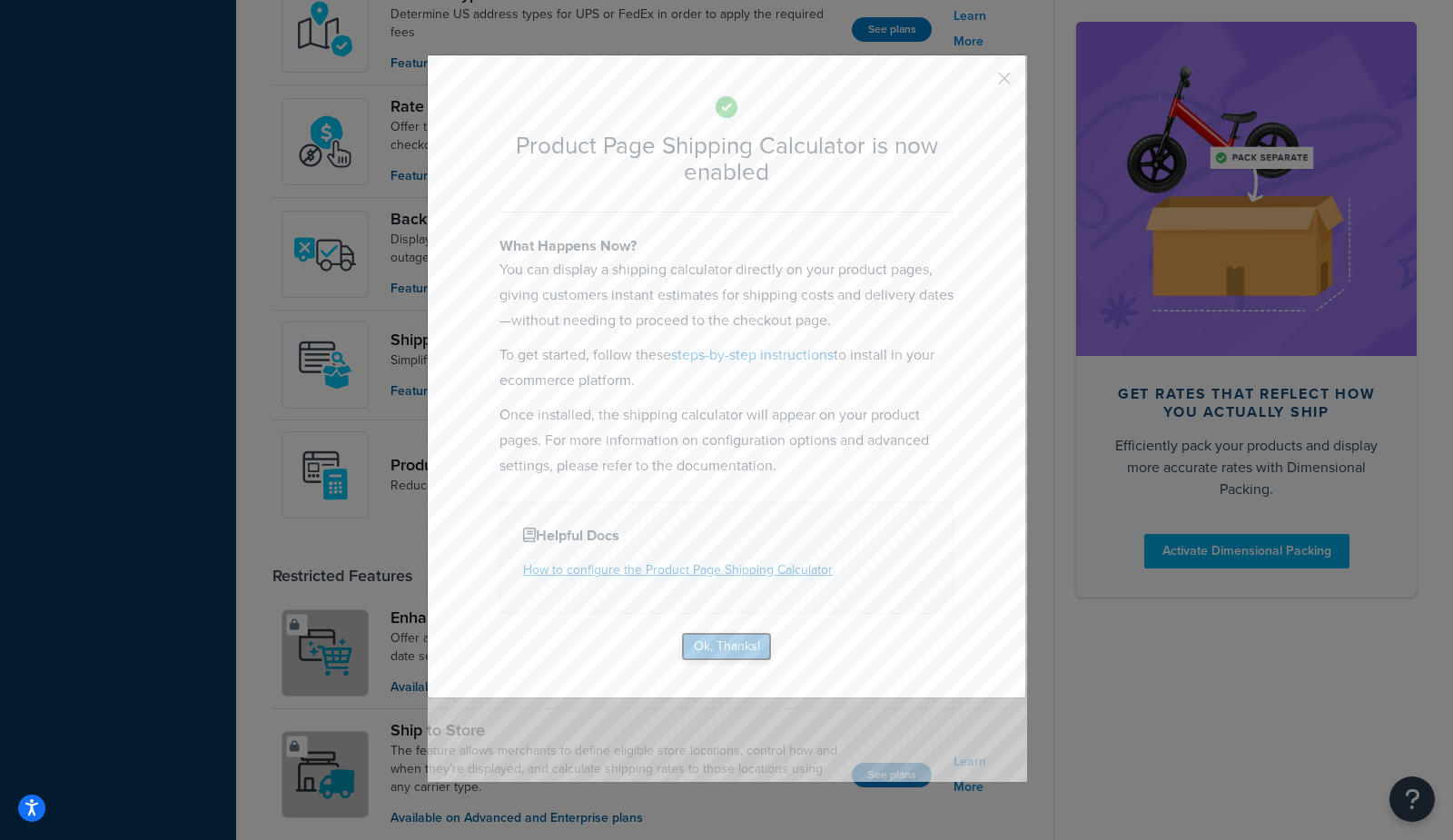
click at [744, 632] on button "Ok, Thanks!" at bounding box center [726, 646] width 91 height 29
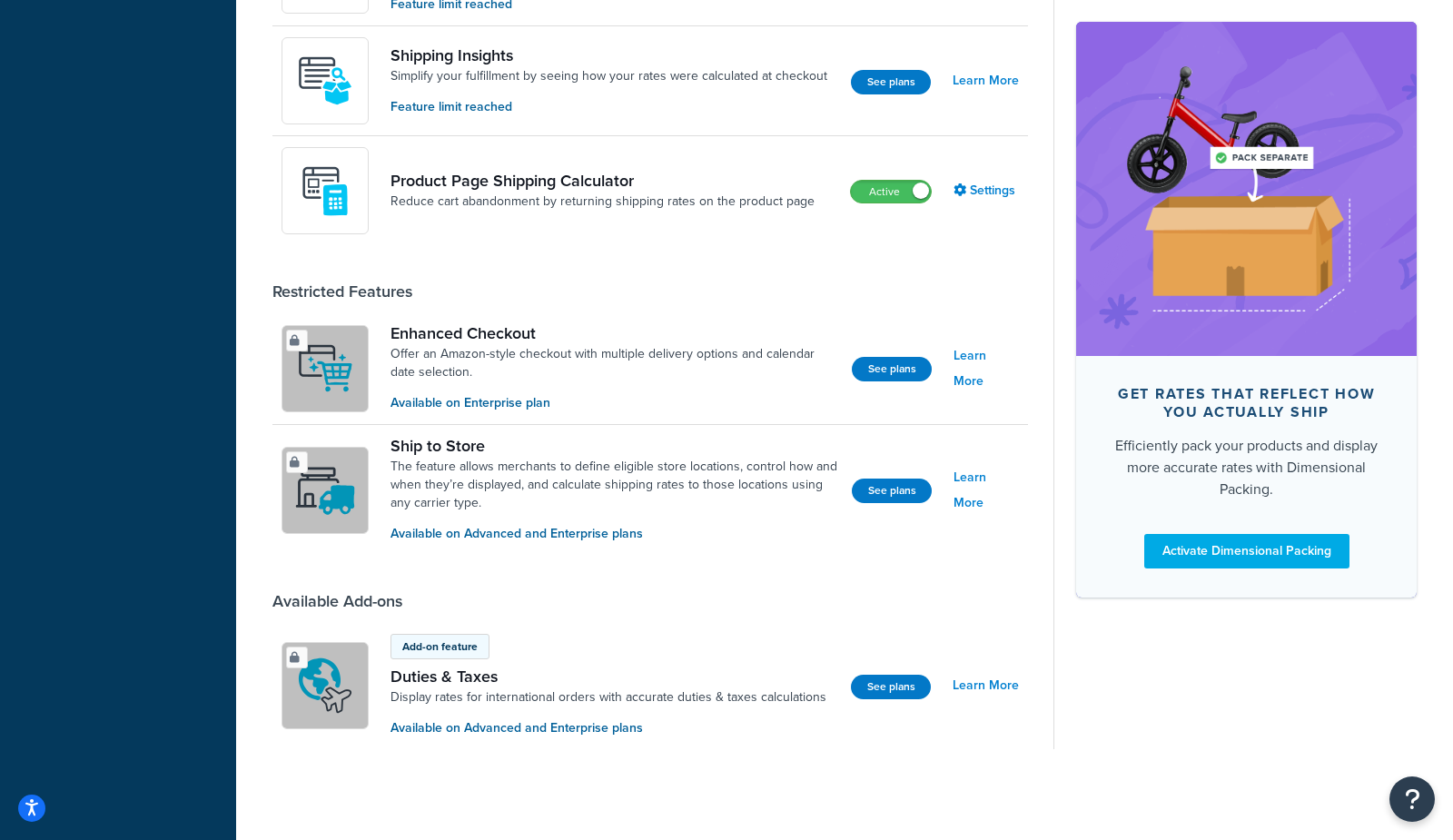
scroll to position [1101, 0]
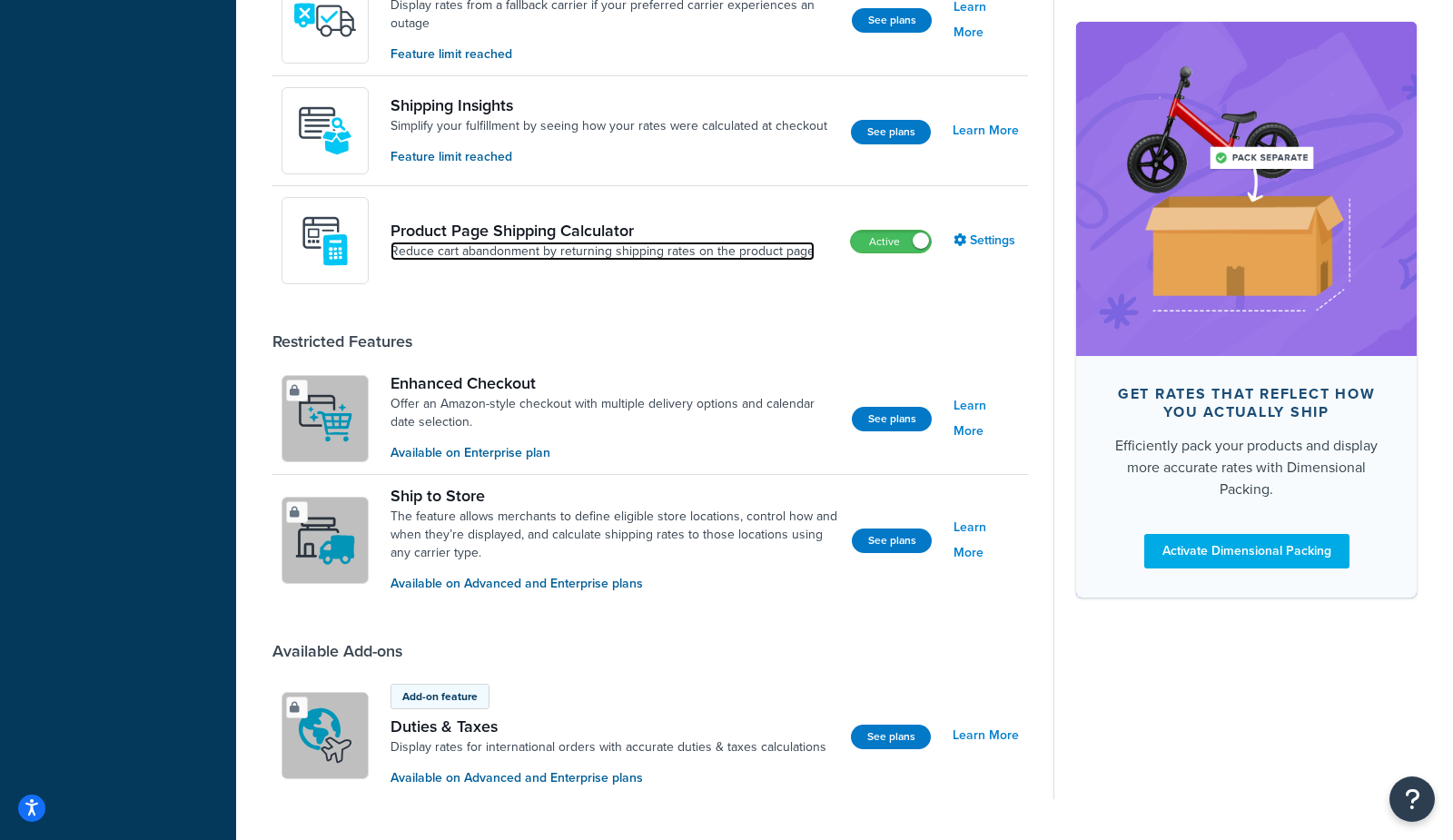
click at [580, 252] on link "Reduce cart abandonment by returning shipping rates on the product page" at bounding box center [602, 251] width 424 height 18
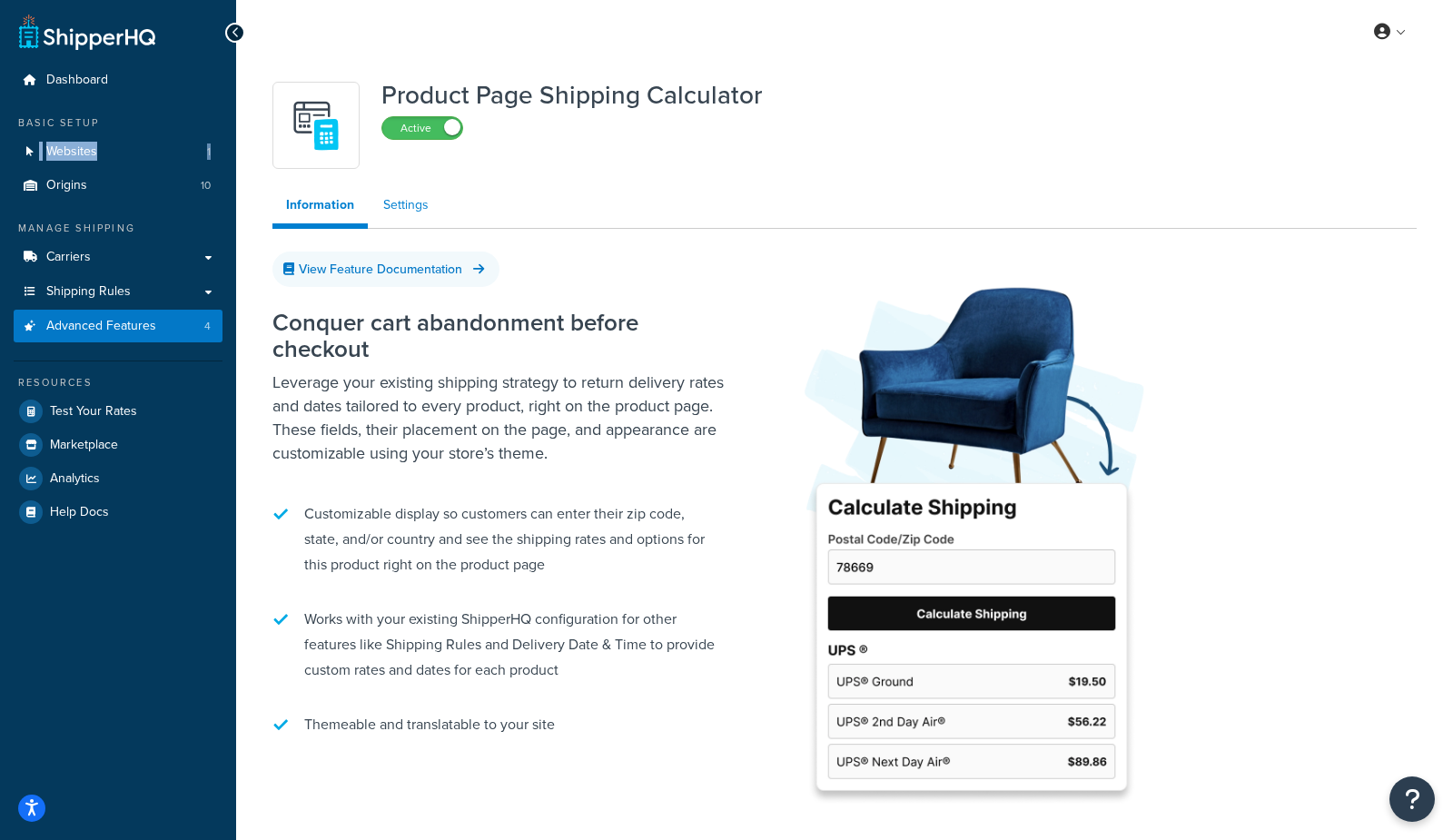
click at [405, 213] on link "Settings" at bounding box center [406, 205] width 73 height 36
select select "US"
select select "false"
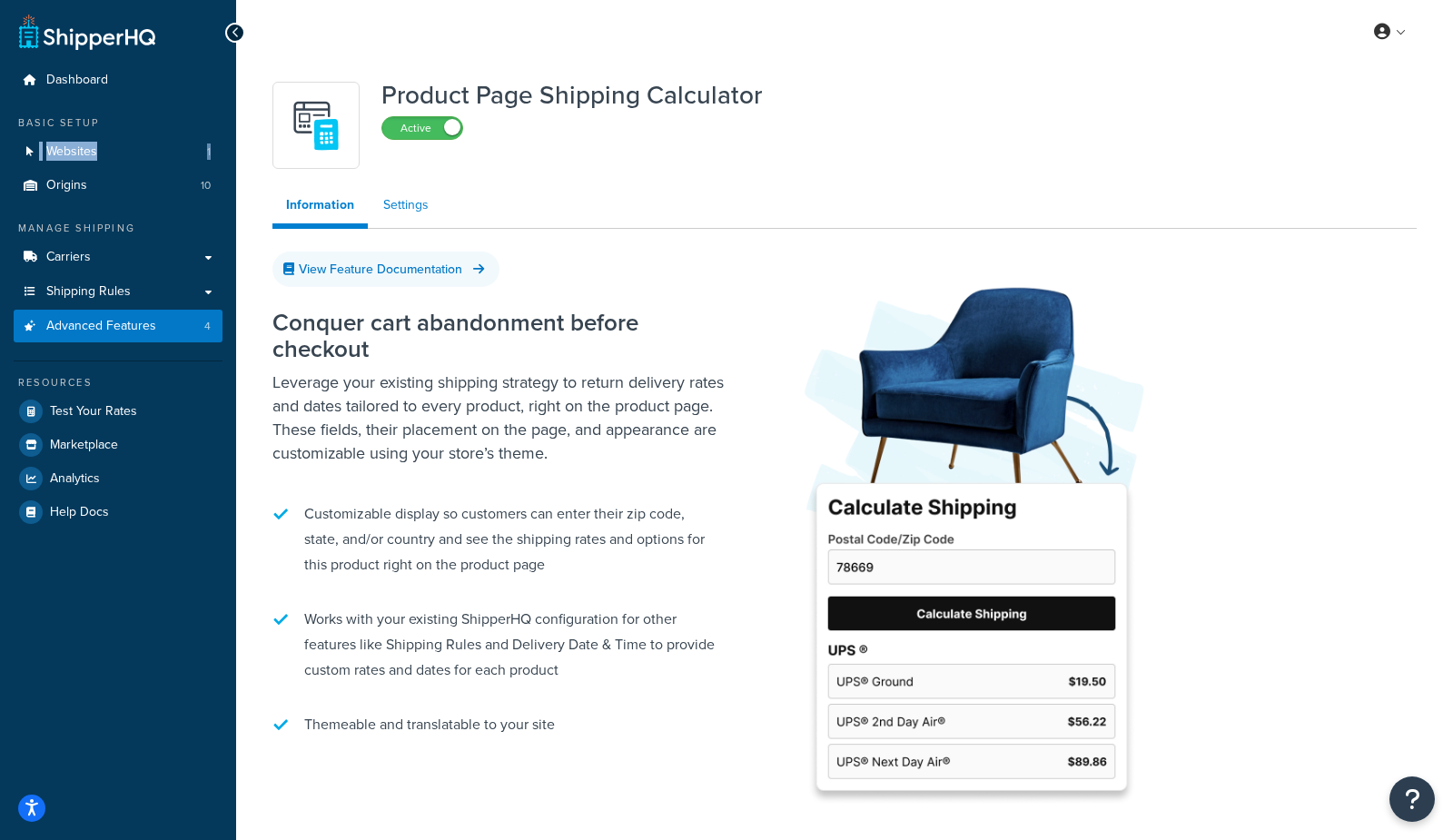
select select "30"
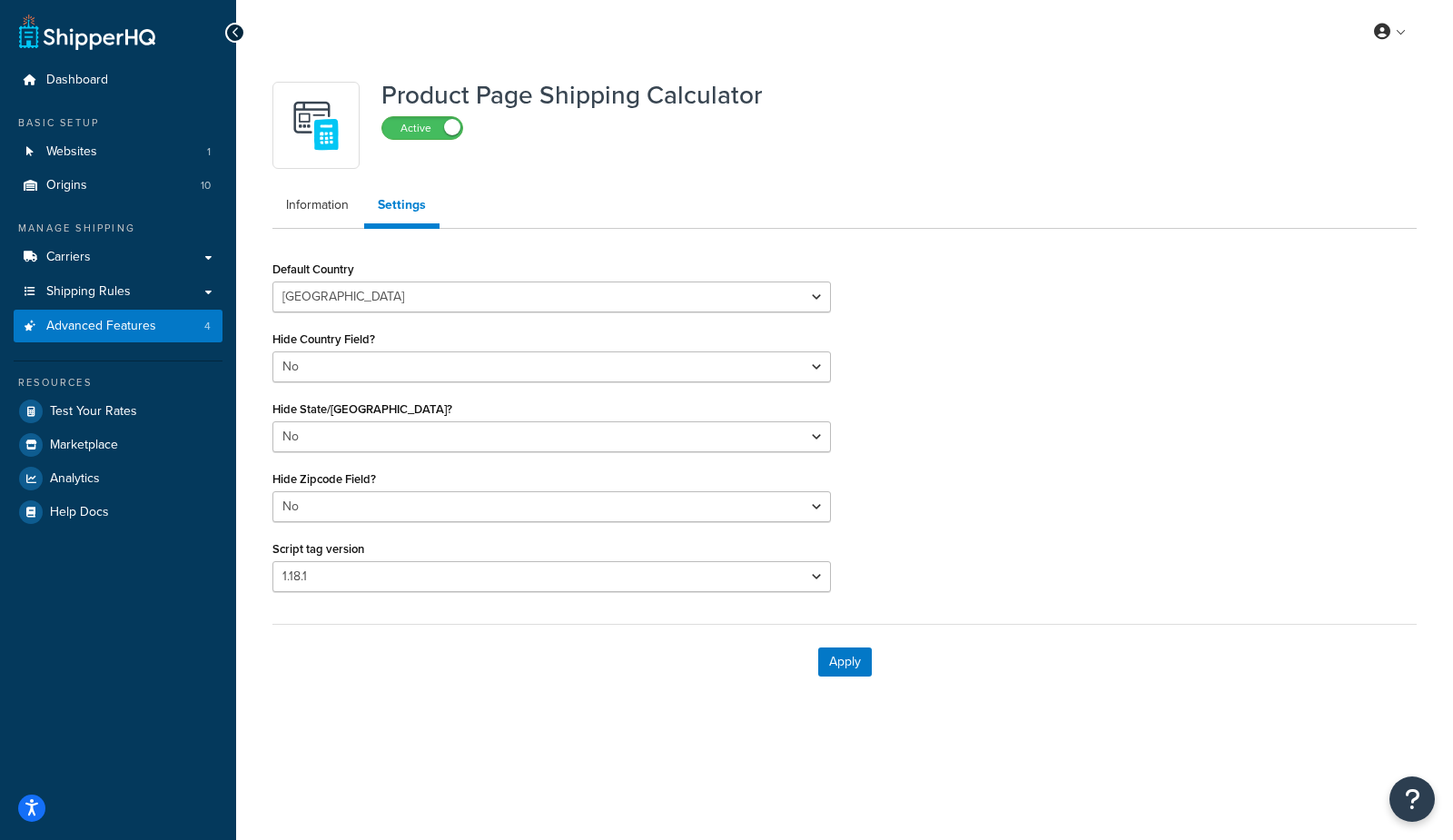
click at [383, 592] on div "Default Country [GEOGRAPHIC_DATA] [GEOGRAPHIC_DATA] [GEOGRAPHIC_DATA] [GEOGRAPH…" at bounding box center [552, 430] width 586 height 349
click at [383, 582] on select "Please select a script tag 1.18.1 1.20.1" at bounding box center [551, 577] width 558 height 31
click at [369, 371] on select "Yes No" at bounding box center [551, 367] width 558 height 31
select select "true"
click at [272, 351] on select "Yes No" at bounding box center [551, 367] width 558 height 31
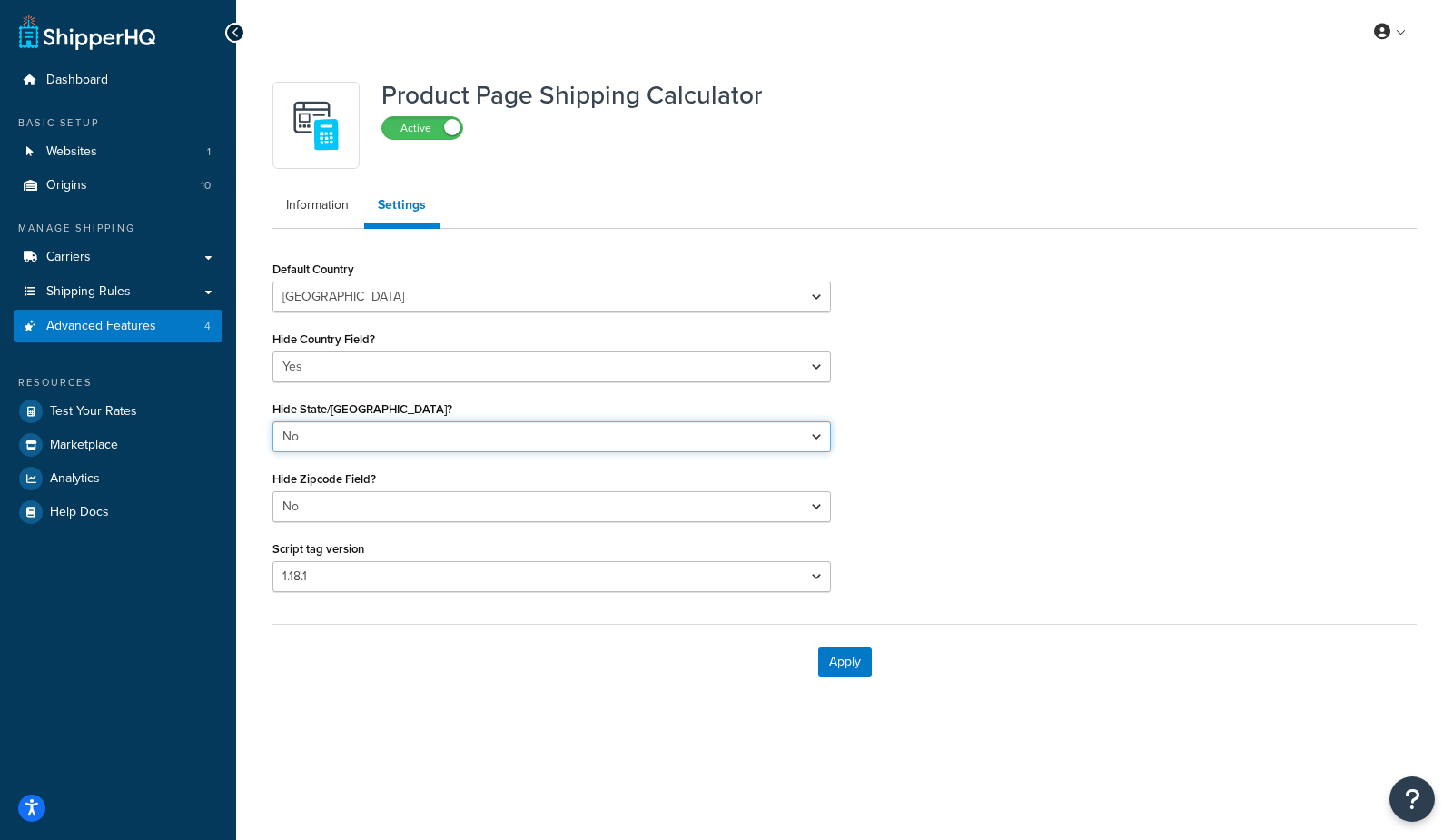
click at [369, 434] on select "Yes No" at bounding box center [551, 436] width 558 height 31
select select "true"
click at [272, 421] on select "Yes No" at bounding box center [551, 436] width 558 height 31
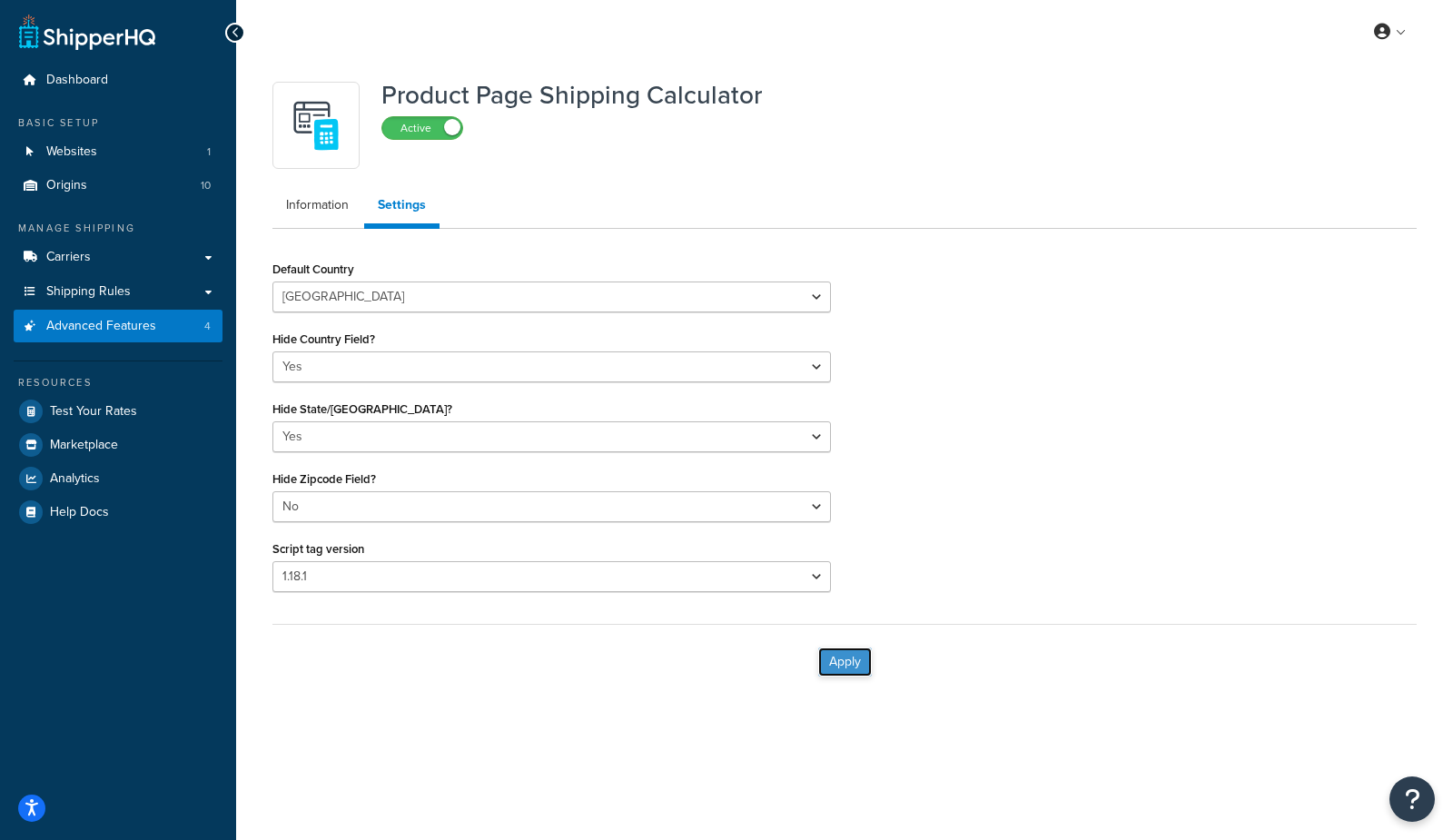
click at [842, 663] on button "Apply" at bounding box center [845, 662] width 53 height 29
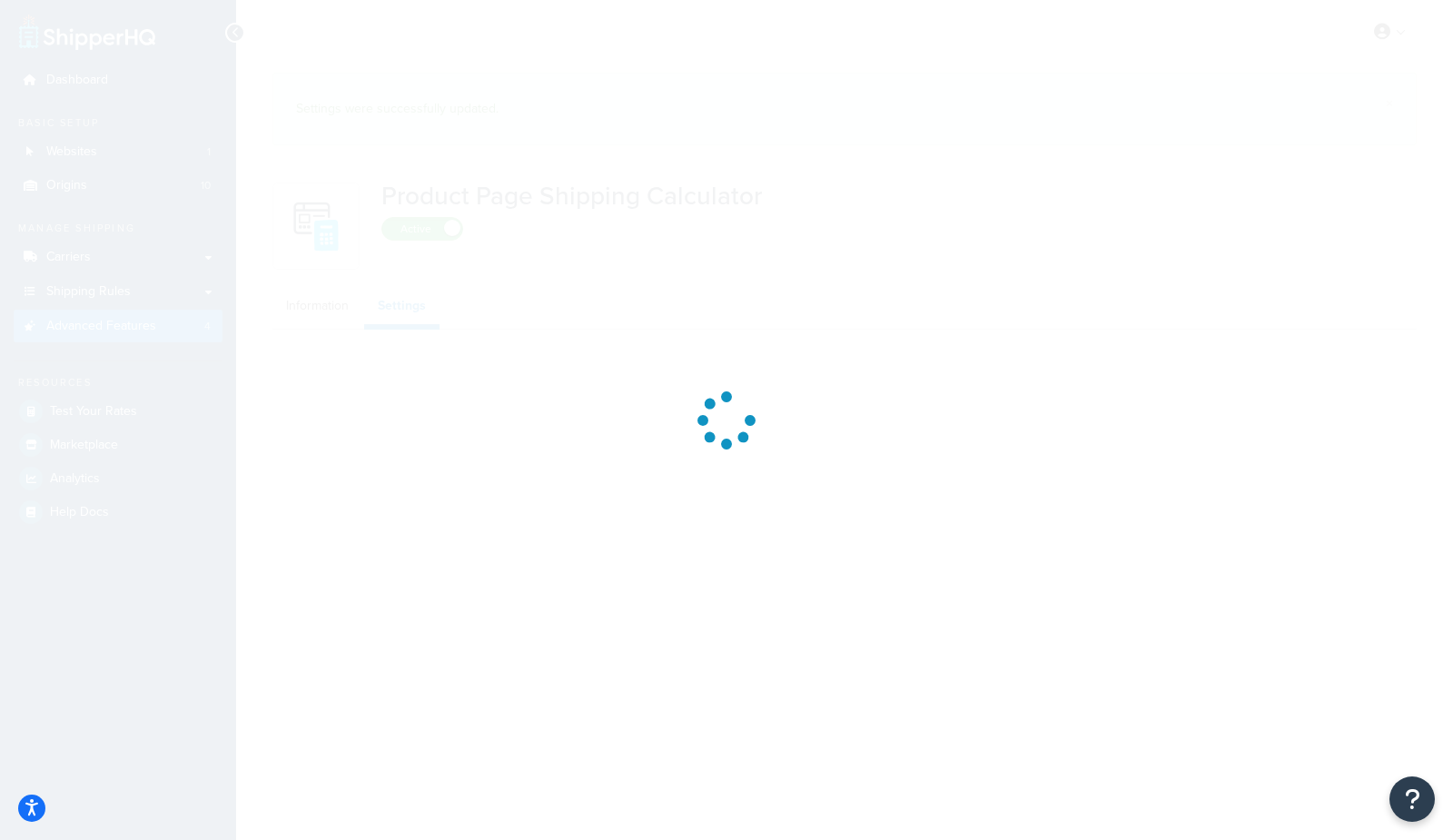
select select "US"
select select "false"
select select "30"
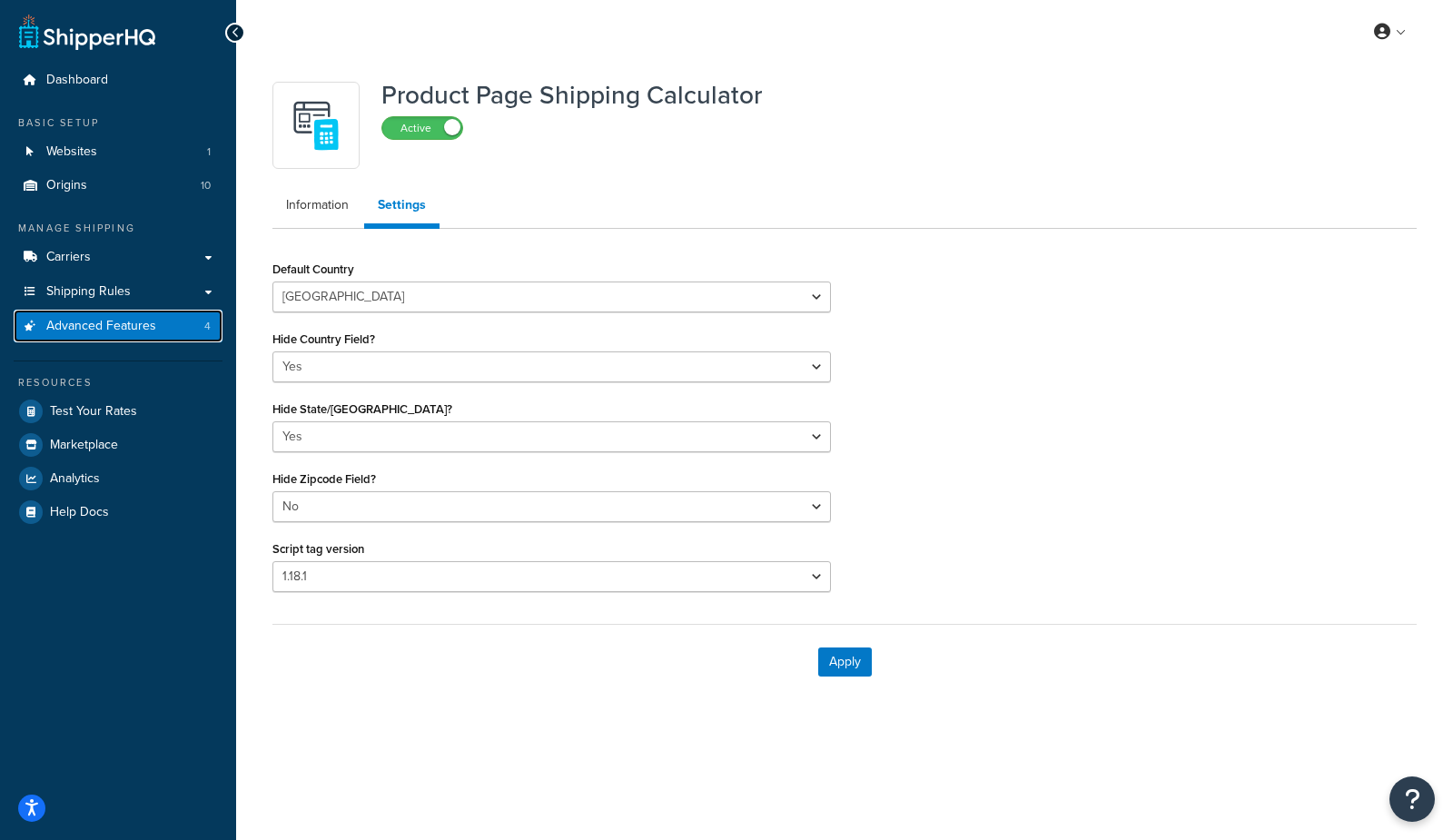
click at [146, 327] on span "Advanced Features" at bounding box center [101, 326] width 110 height 15
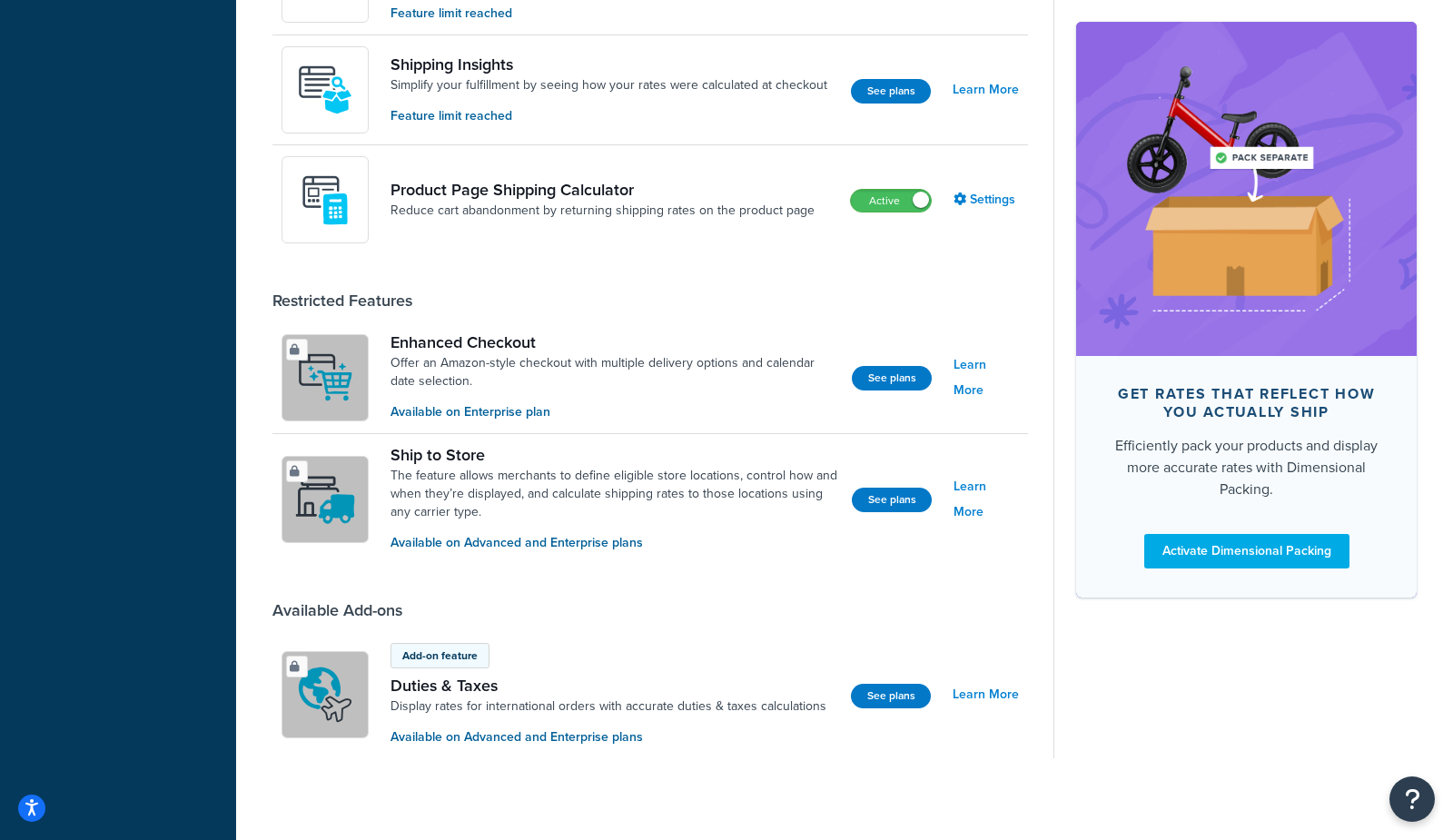
scroll to position [1014, 0]
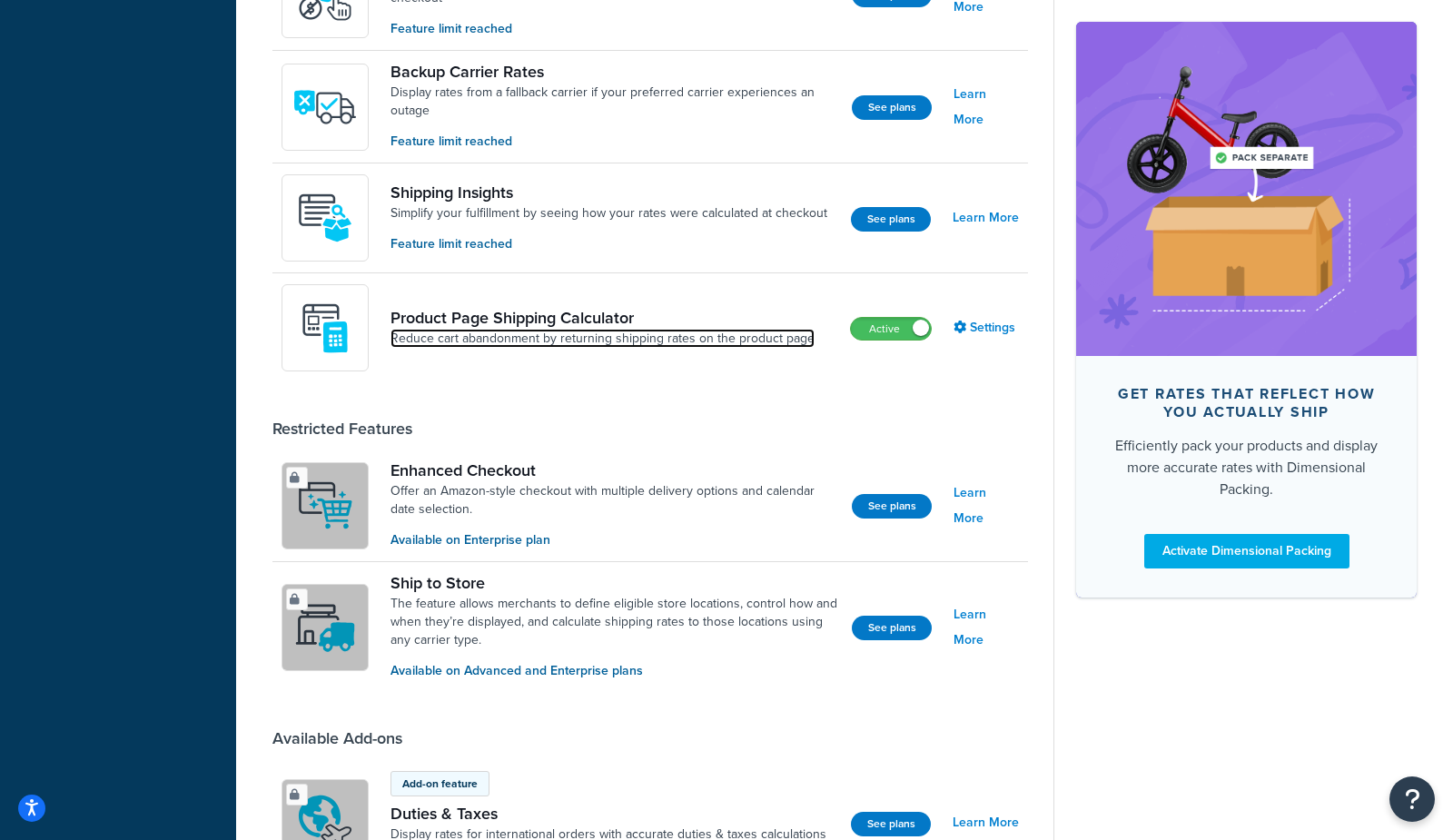
click at [678, 333] on link "Reduce cart abandonment by returning shipping rates on the product page" at bounding box center [602, 338] width 424 height 18
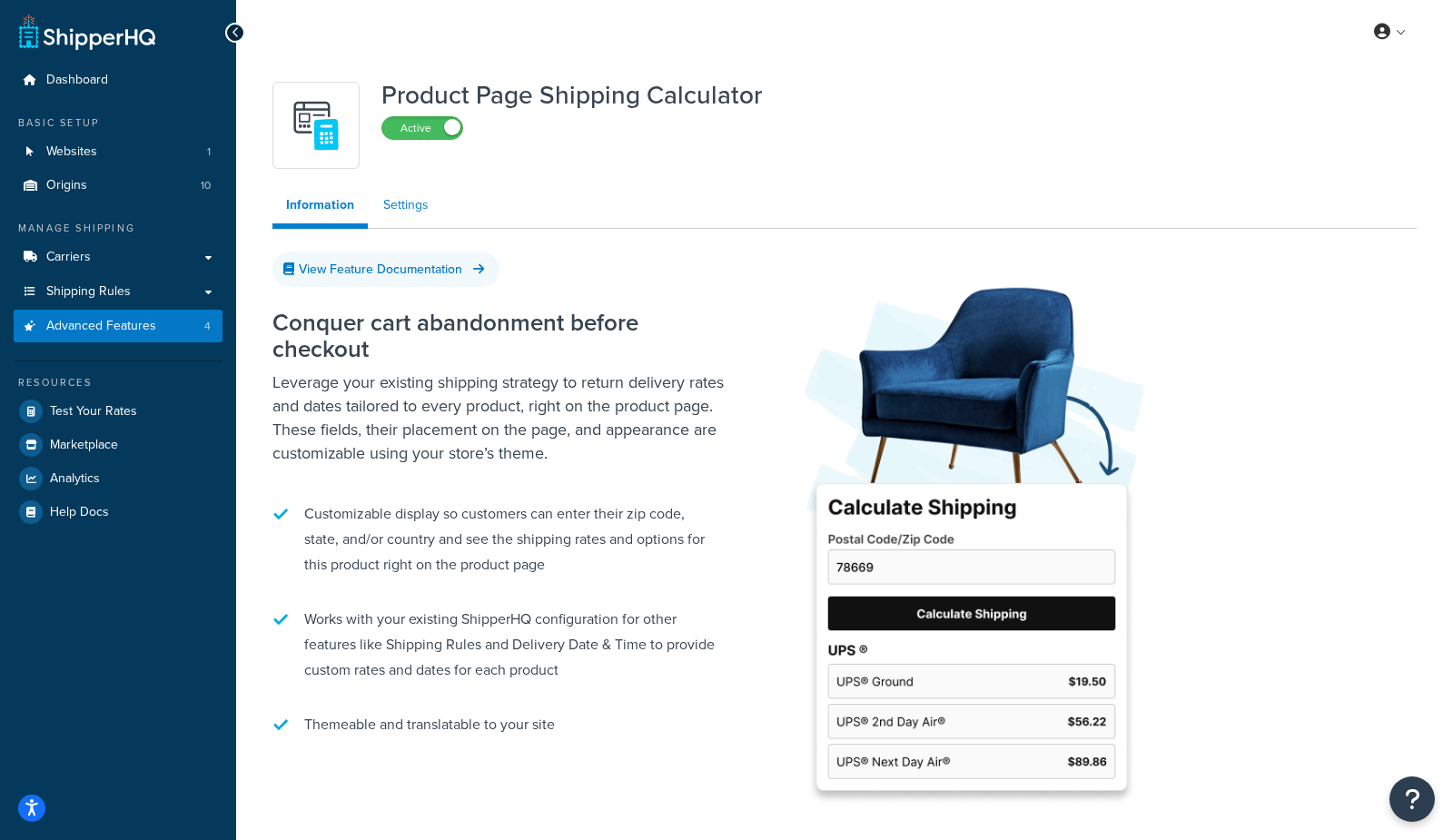
click at [413, 205] on link "Settings" at bounding box center [406, 205] width 73 height 36
select select "US"
select select "false"
select select "30"
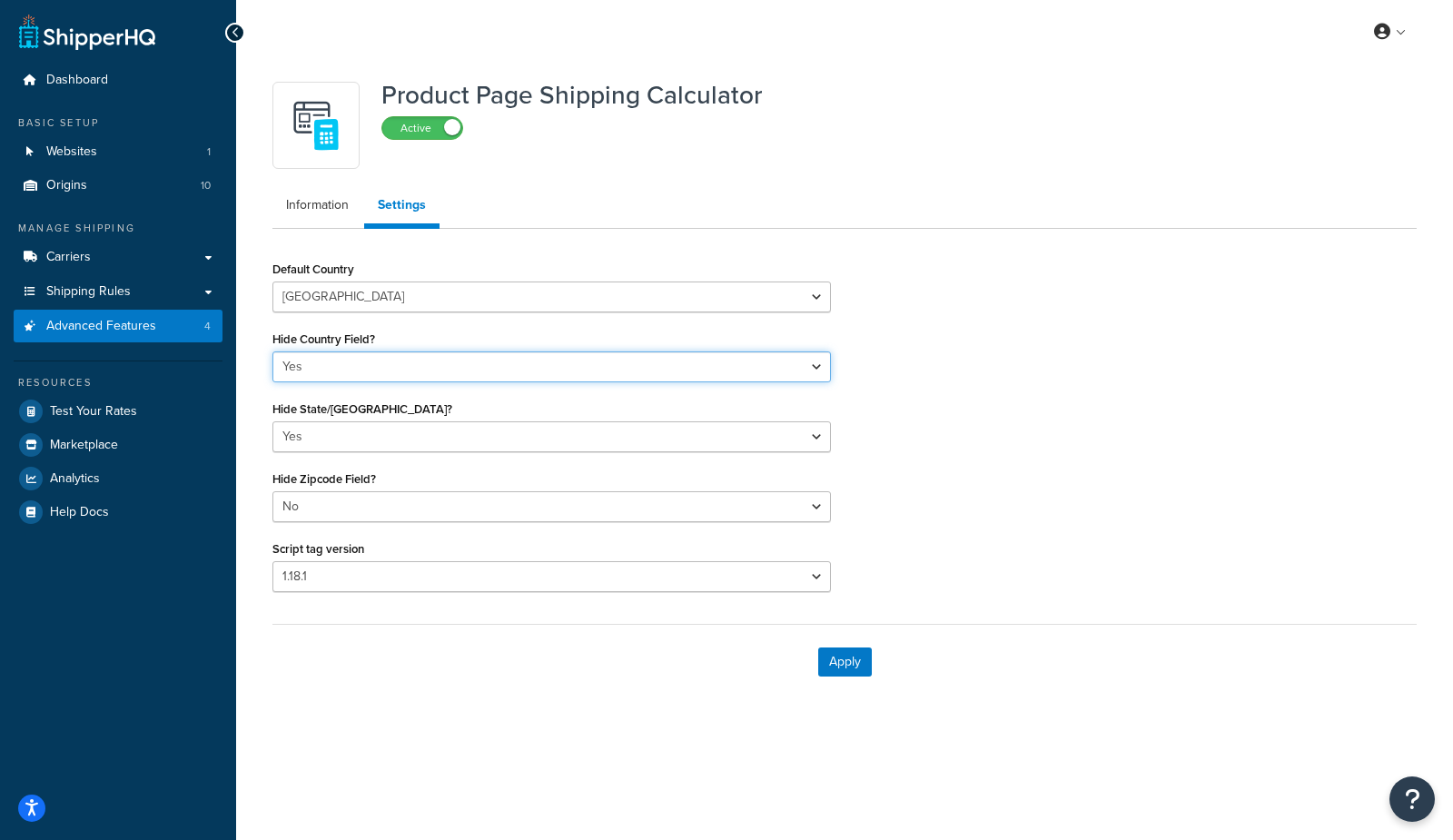
click at [365, 362] on select "Yes No" at bounding box center [551, 367] width 558 height 31
select select "false"
click at [272, 351] on select "Yes No" at bounding box center [551, 367] width 558 height 31
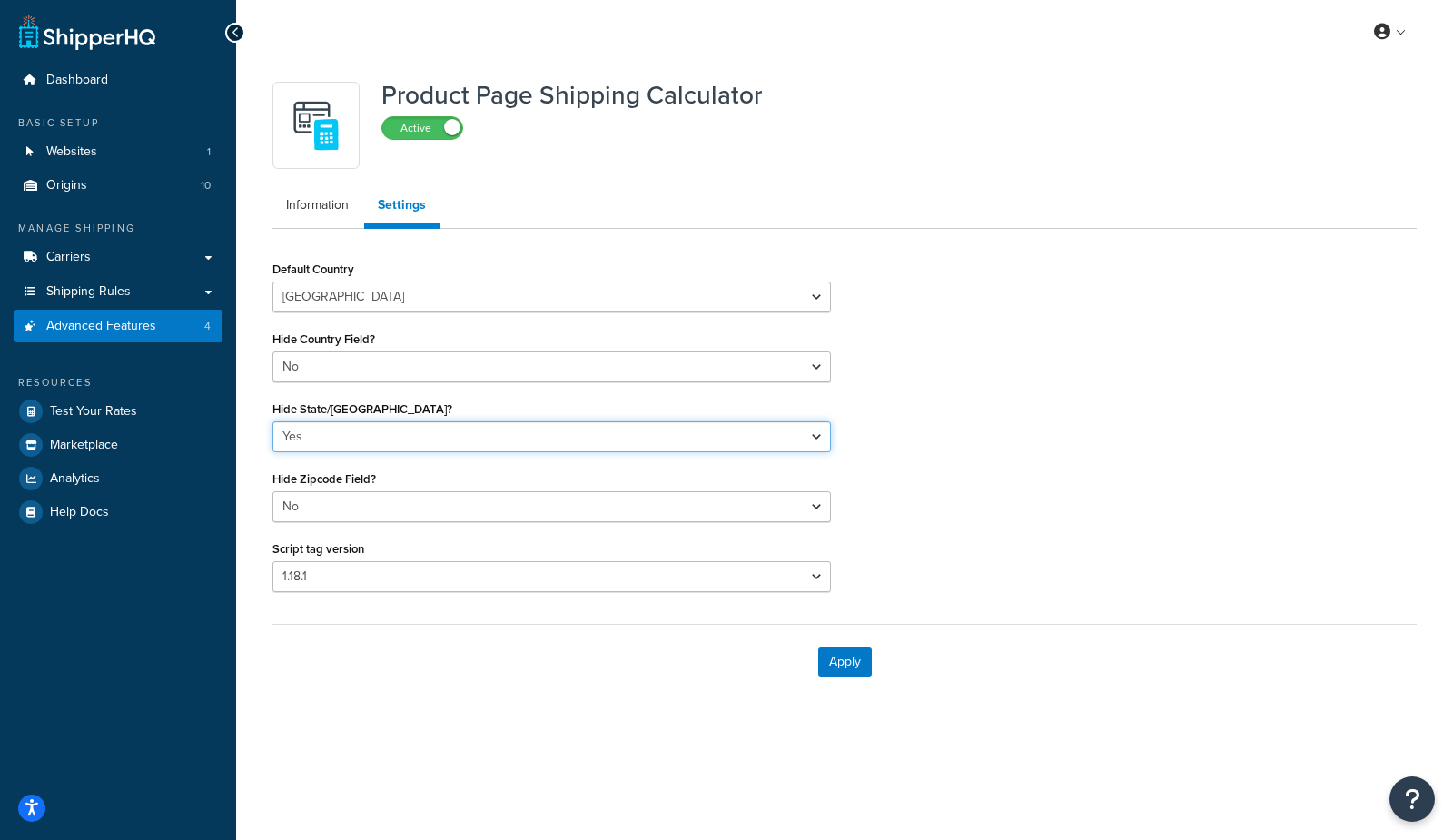
click at [329, 424] on select "Yes No" at bounding box center [551, 436] width 558 height 31
select select "false"
click at [272, 421] on select "Yes No" at bounding box center [551, 436] width 558 height 31
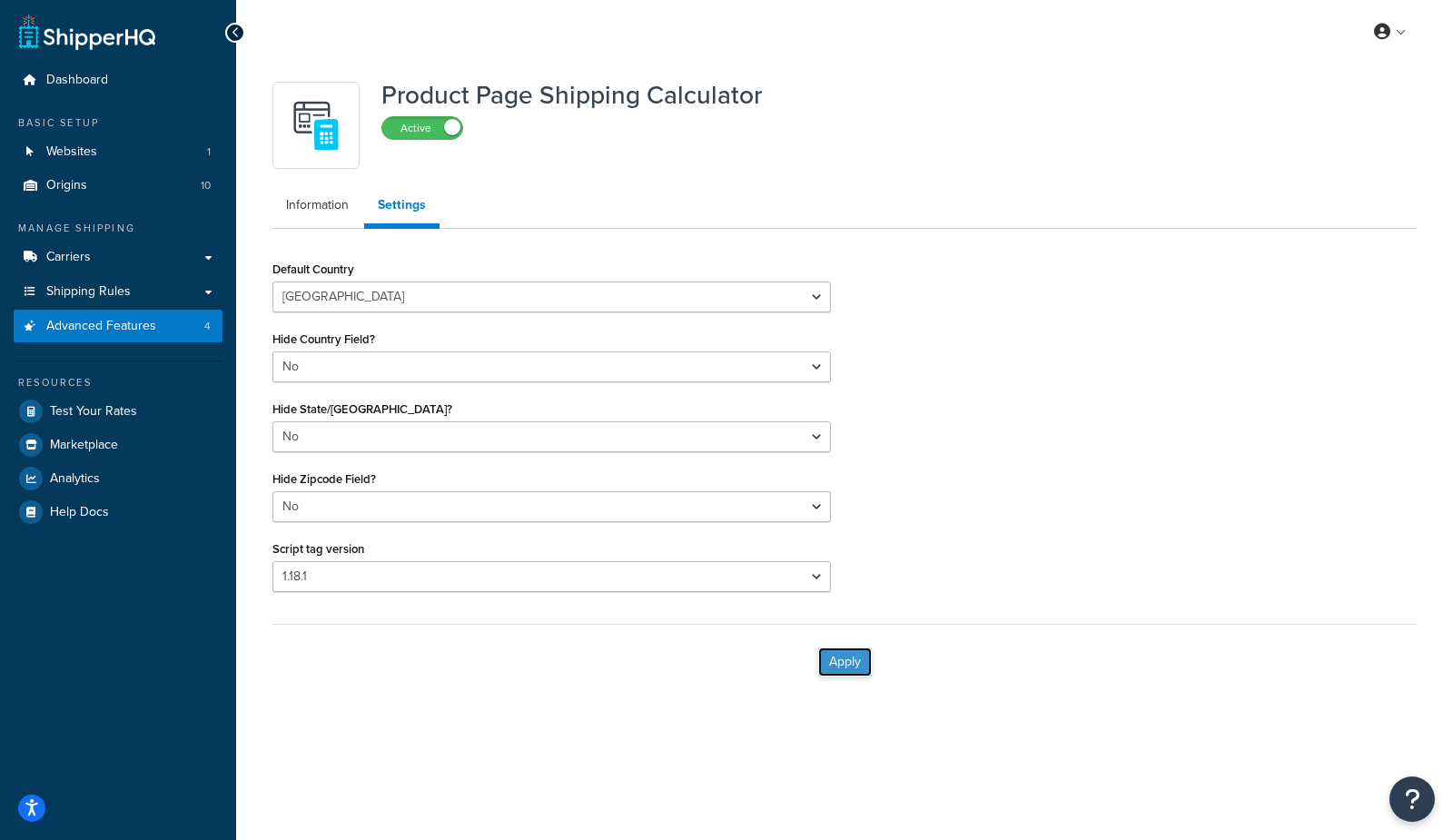
click at [835, 661] on button "Apply" at bounding box center [845, 662] width 53 height 29
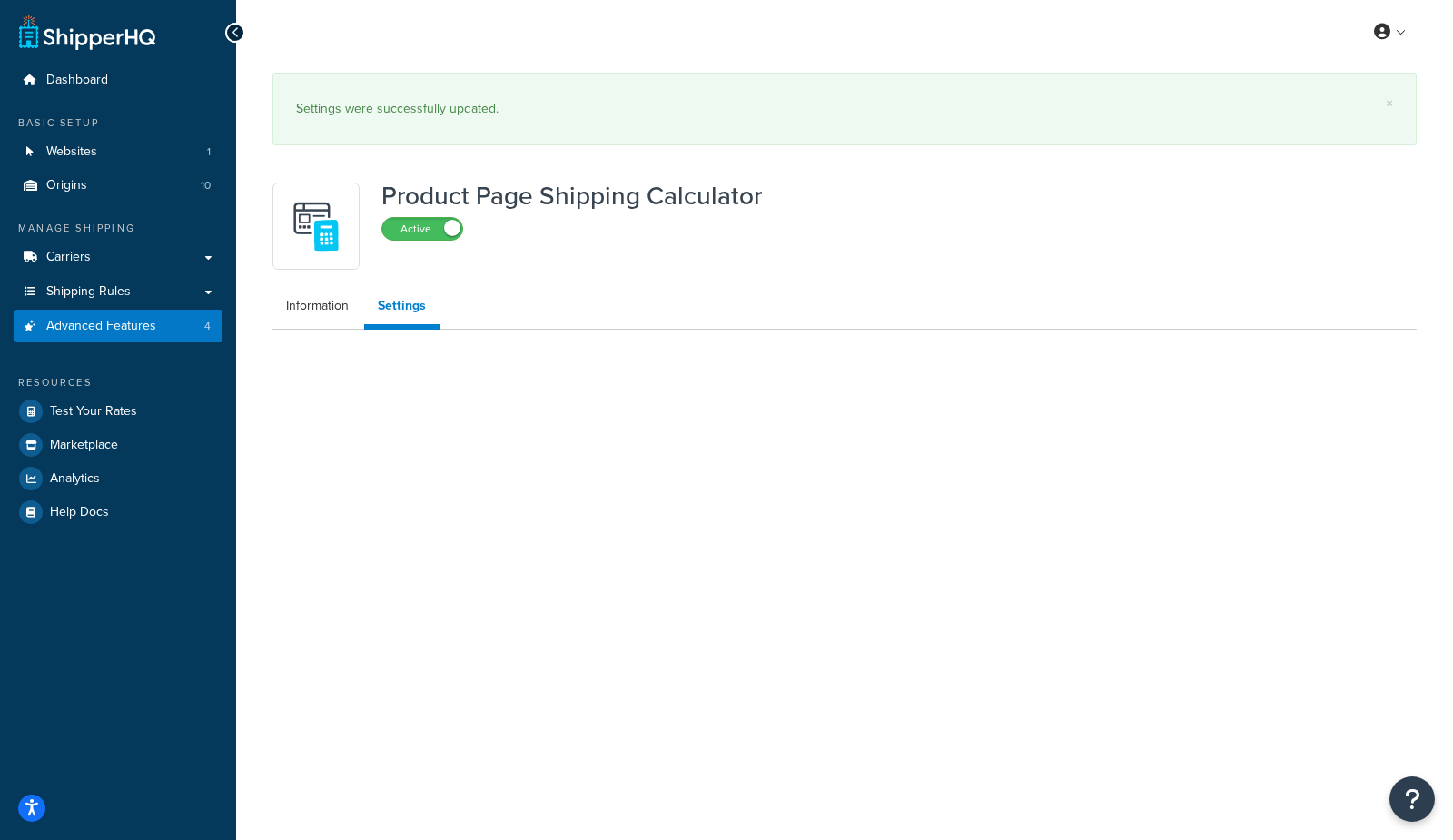
select select "US"
select select "false"
select select "30"
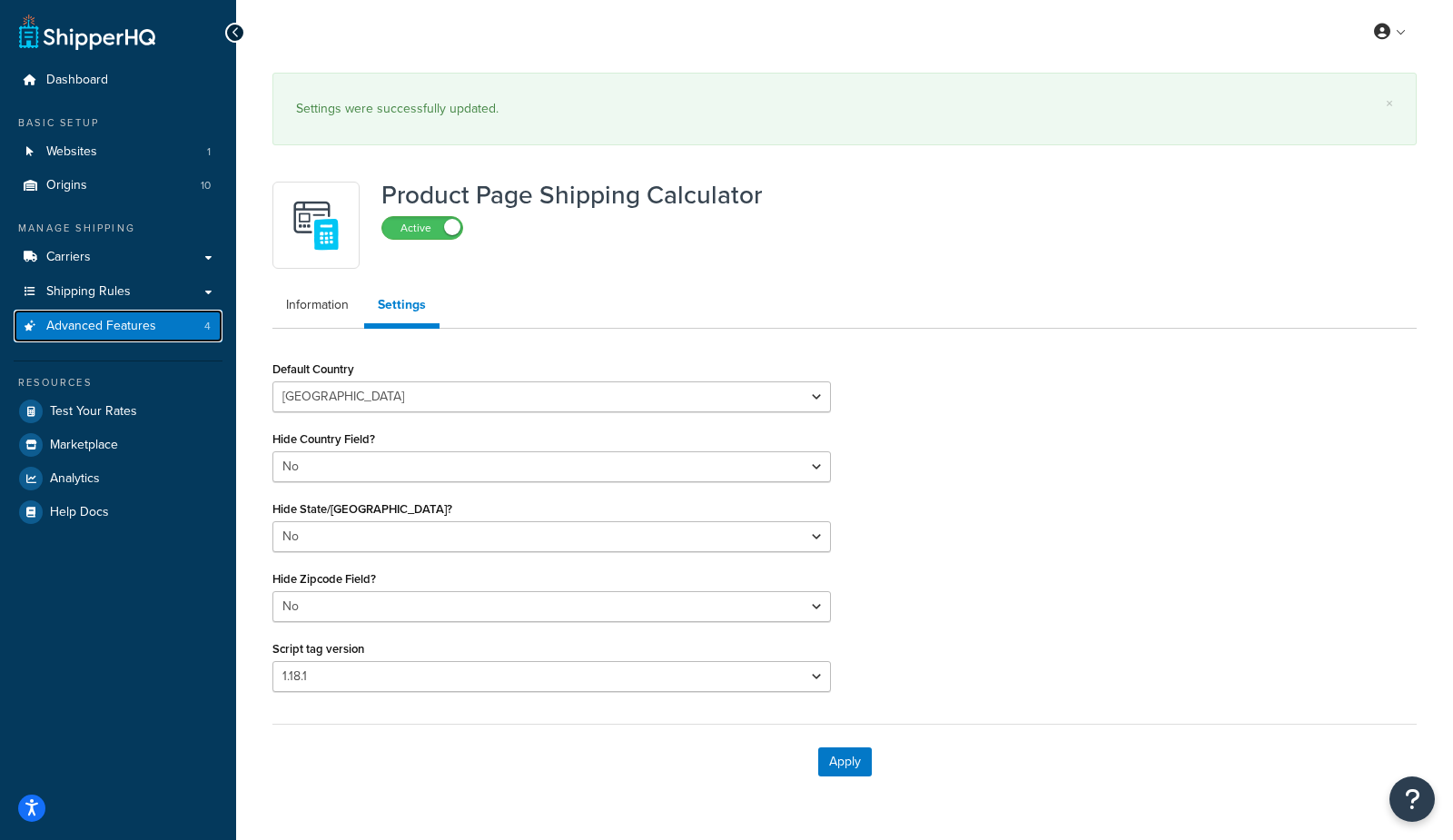
click at [188, 323] on link "Advanced Features 4" at bounding box center [117, 326] width 209 height 33
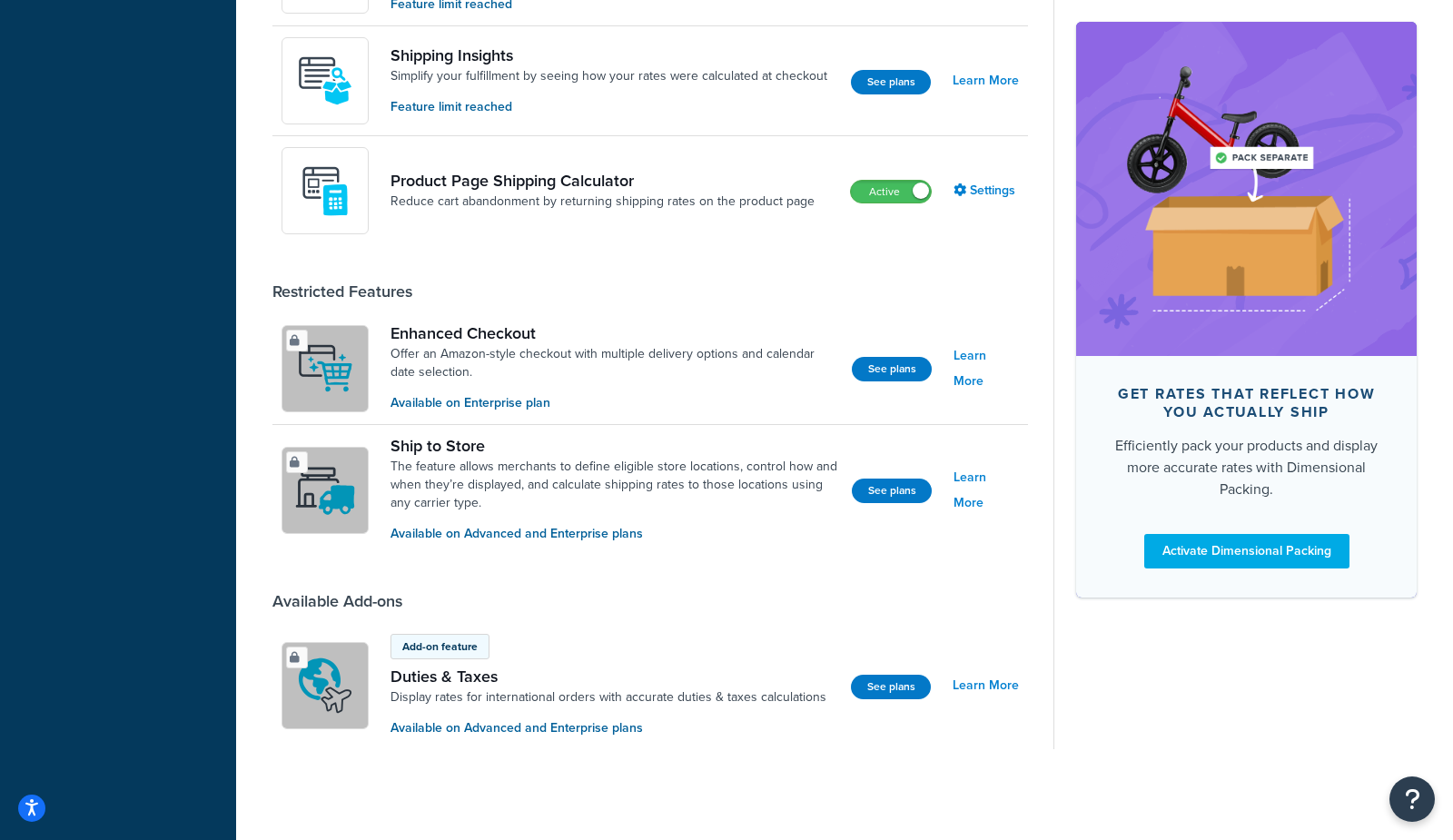
scroll to position [1139, 0]
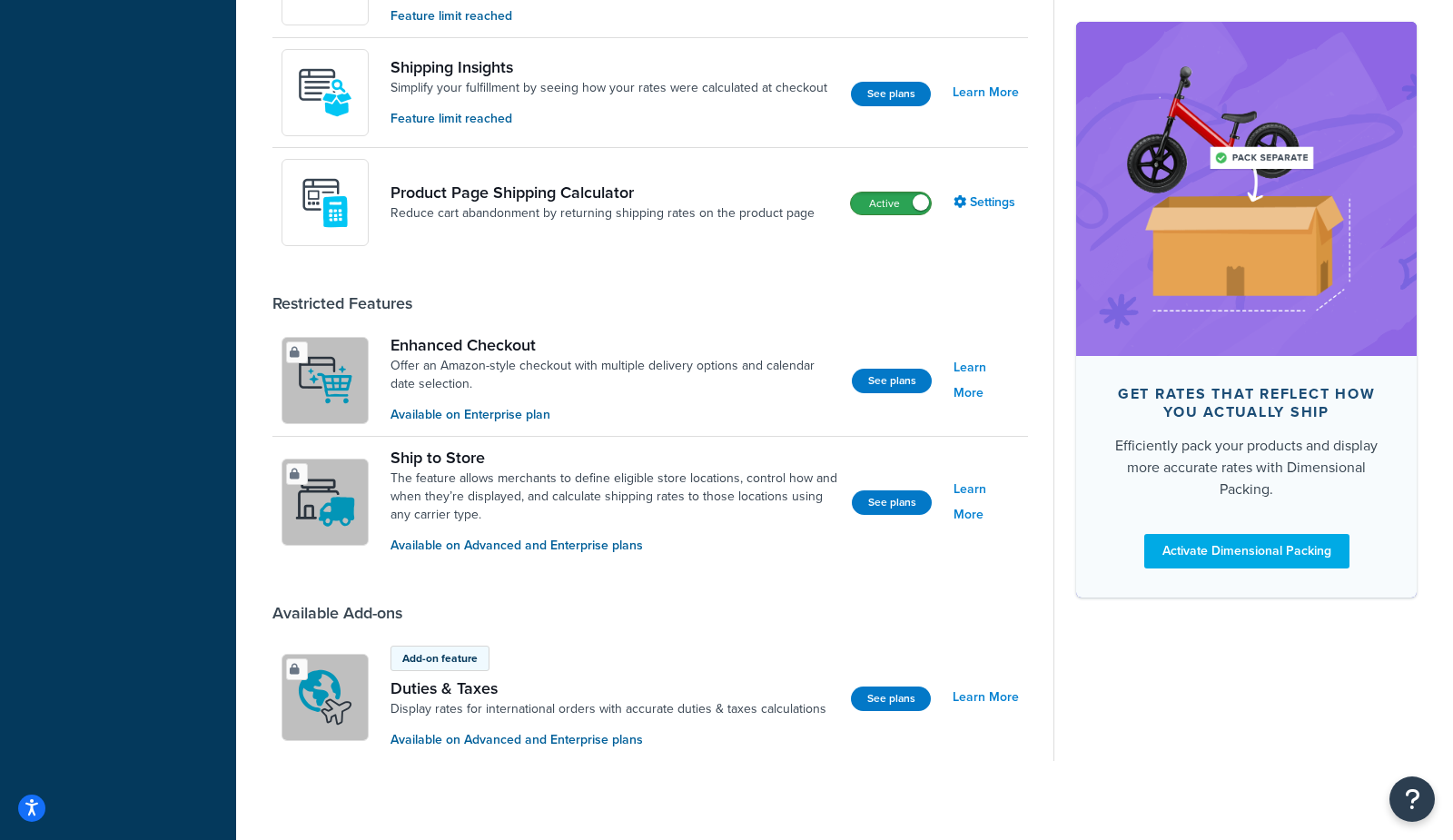
click at [884, 197] on label "Active" at bounding box center [892, 203] width 80 height 22
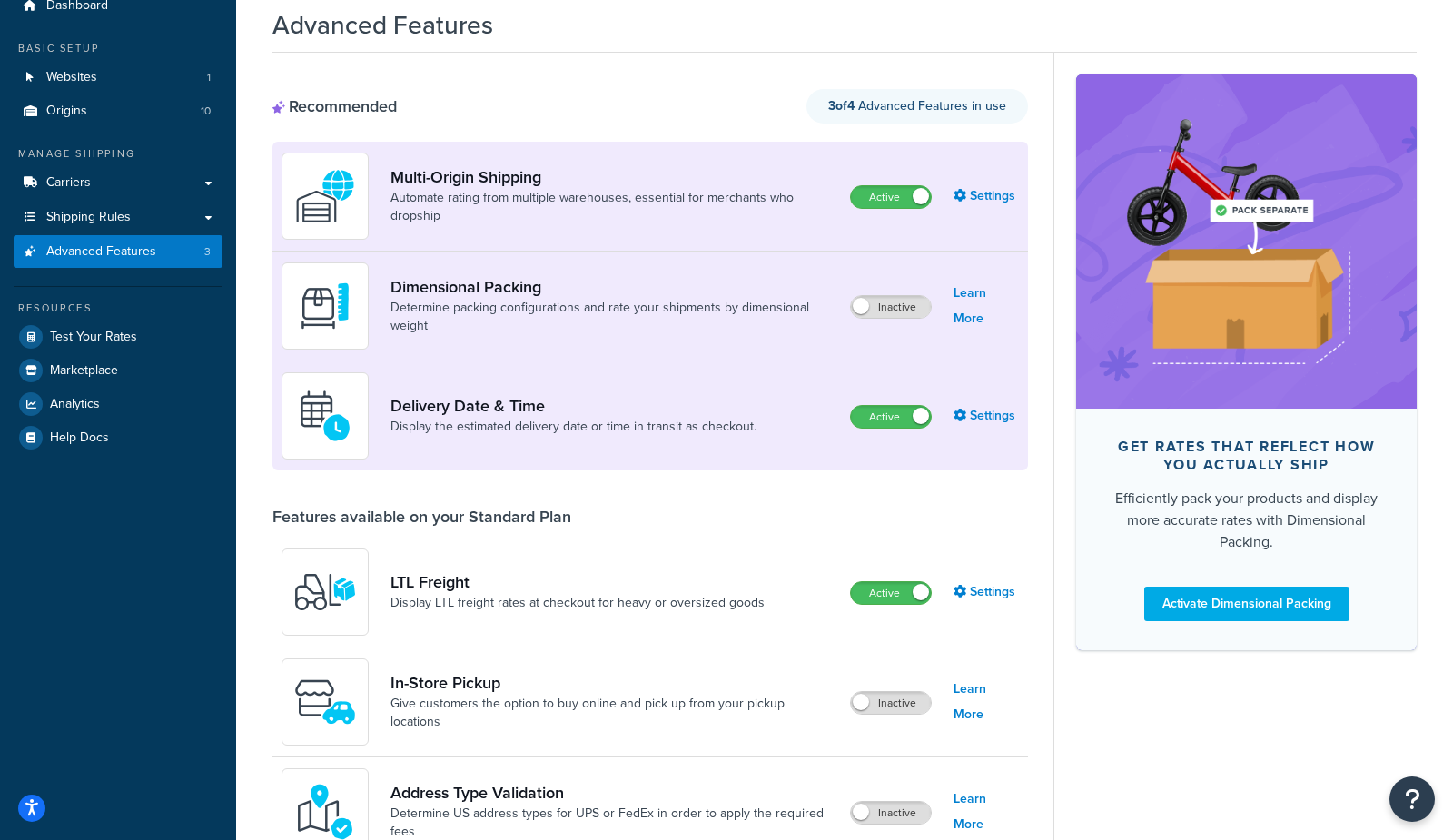
scroll to position [0, 0]
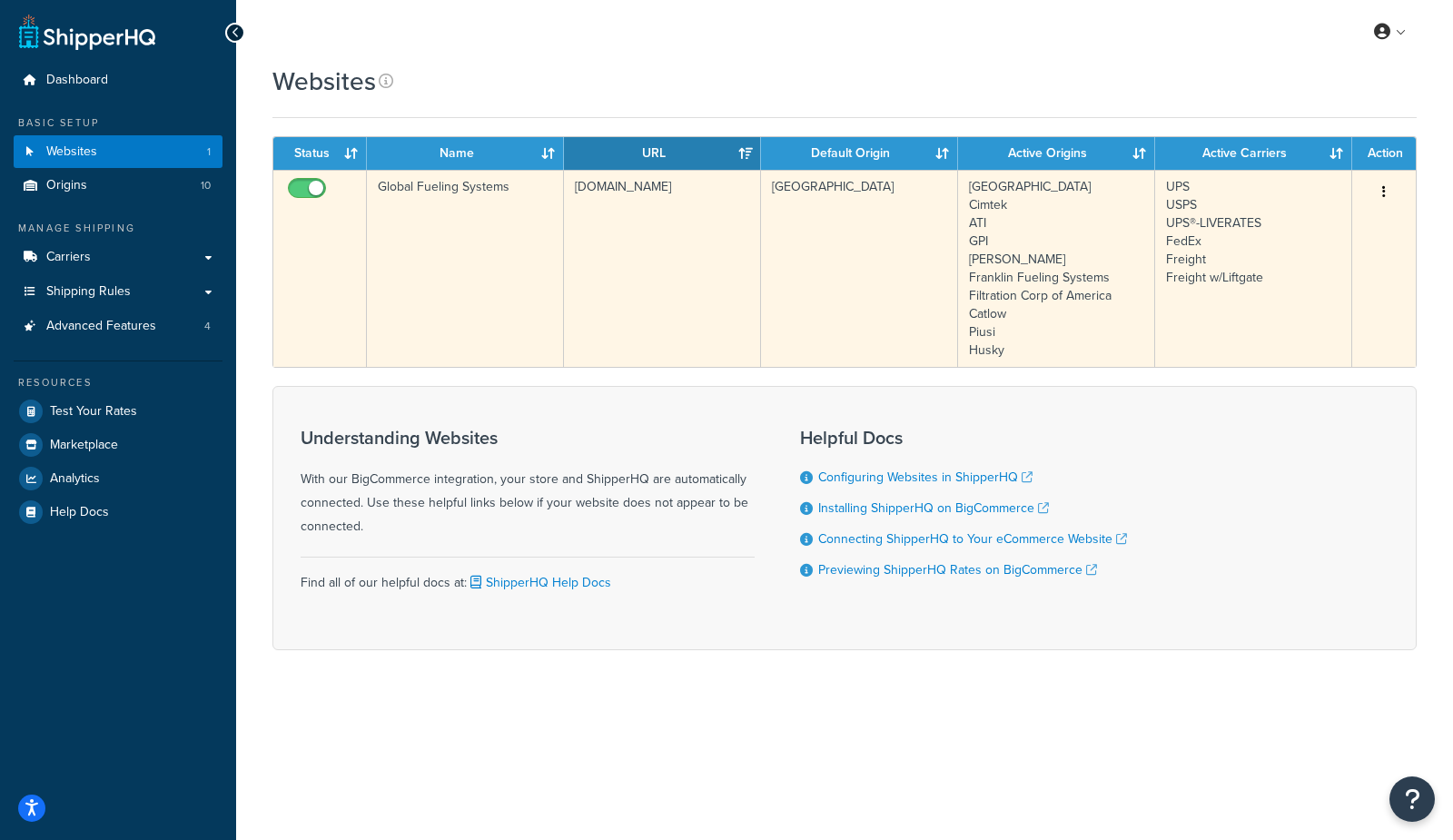
click at [460, 279] on td "Global Fueling Systems" at bounding box center [465, 268] width 197 height 197
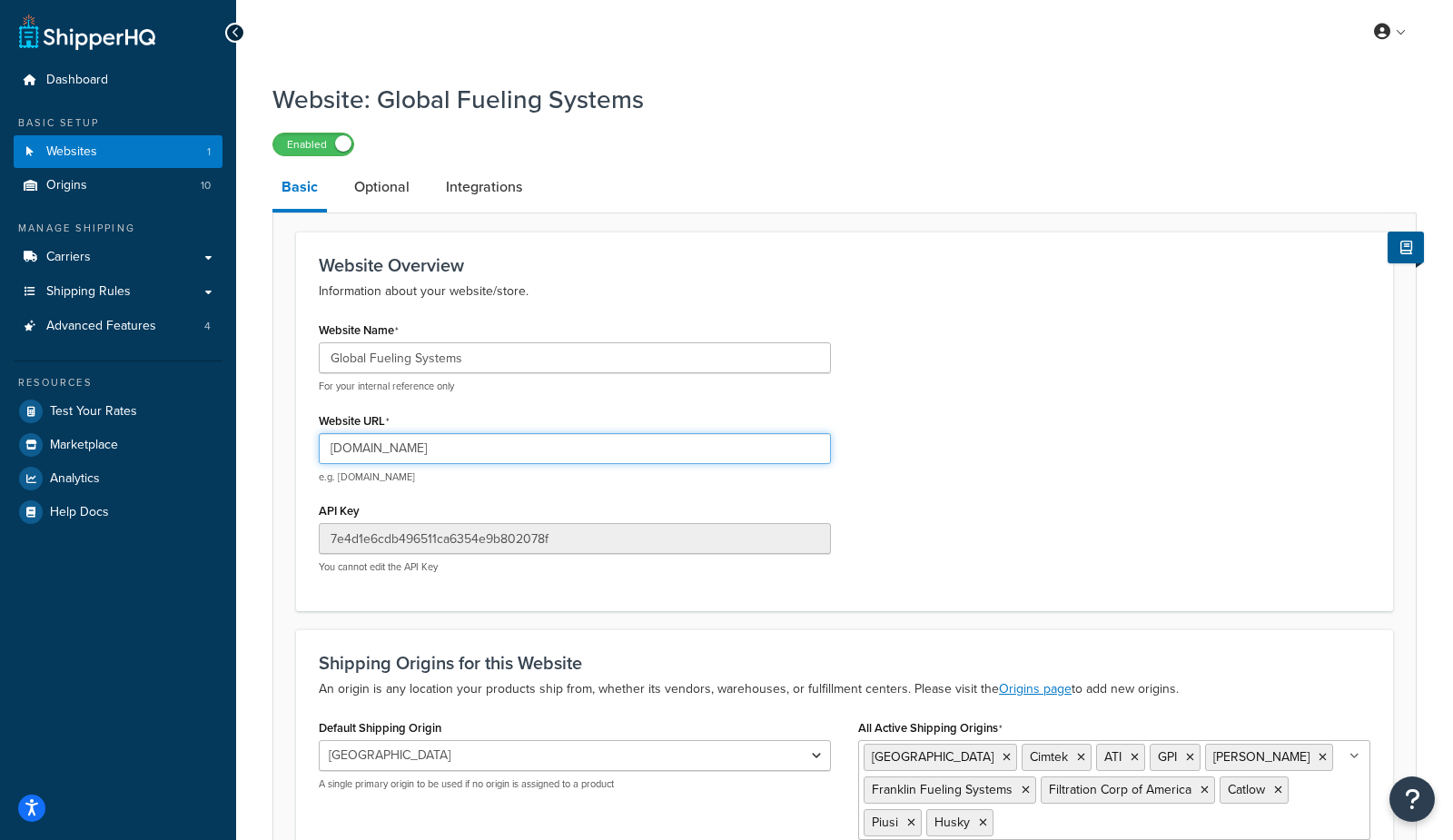
click at [426, 452] on input "globalfuelingsystems.com" at bounding box center [575, 449] width 513 height 31
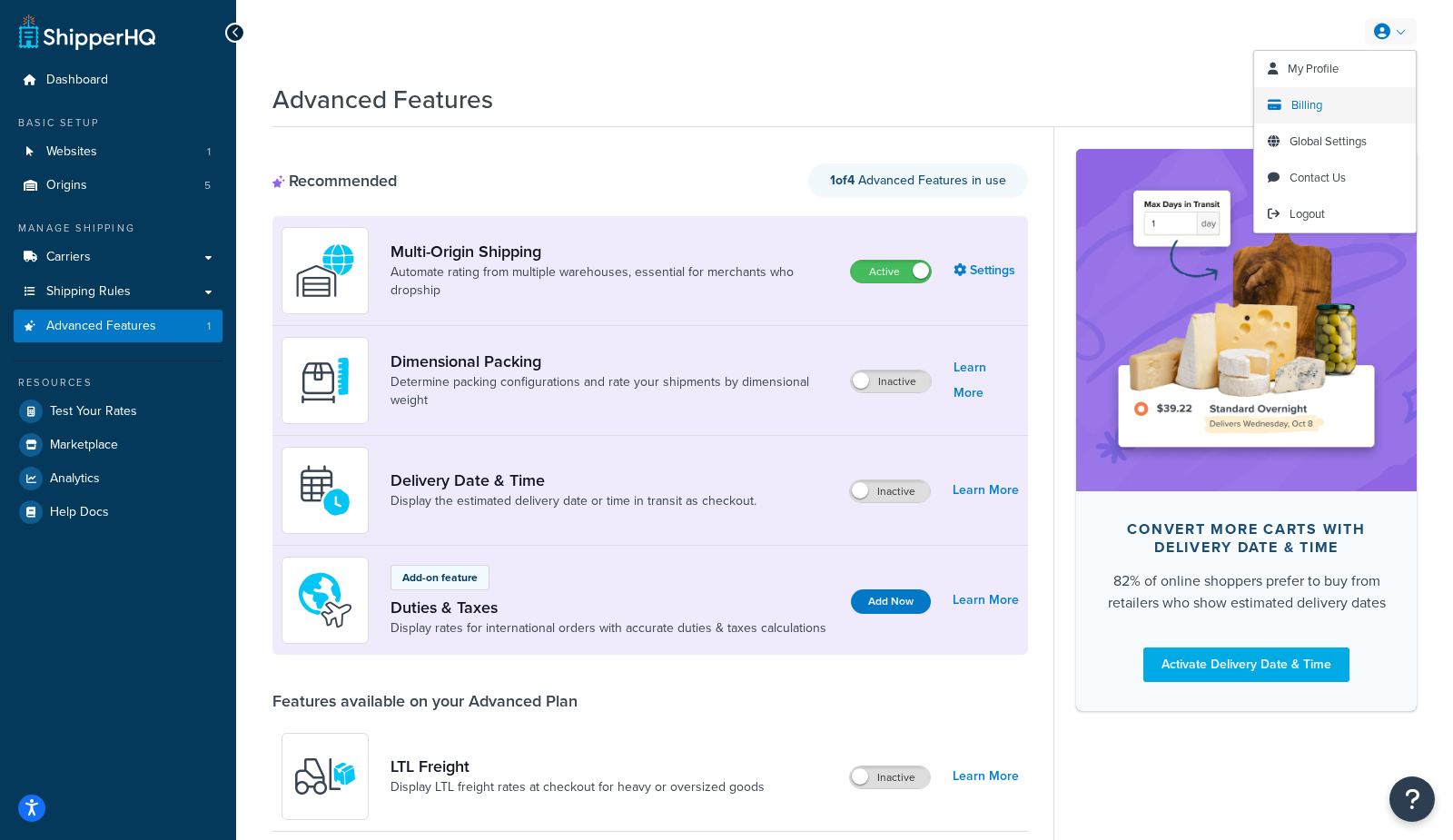
click at [1303, 99] on span "Billing" at bounding box center [1307, 105] width 31 height 17
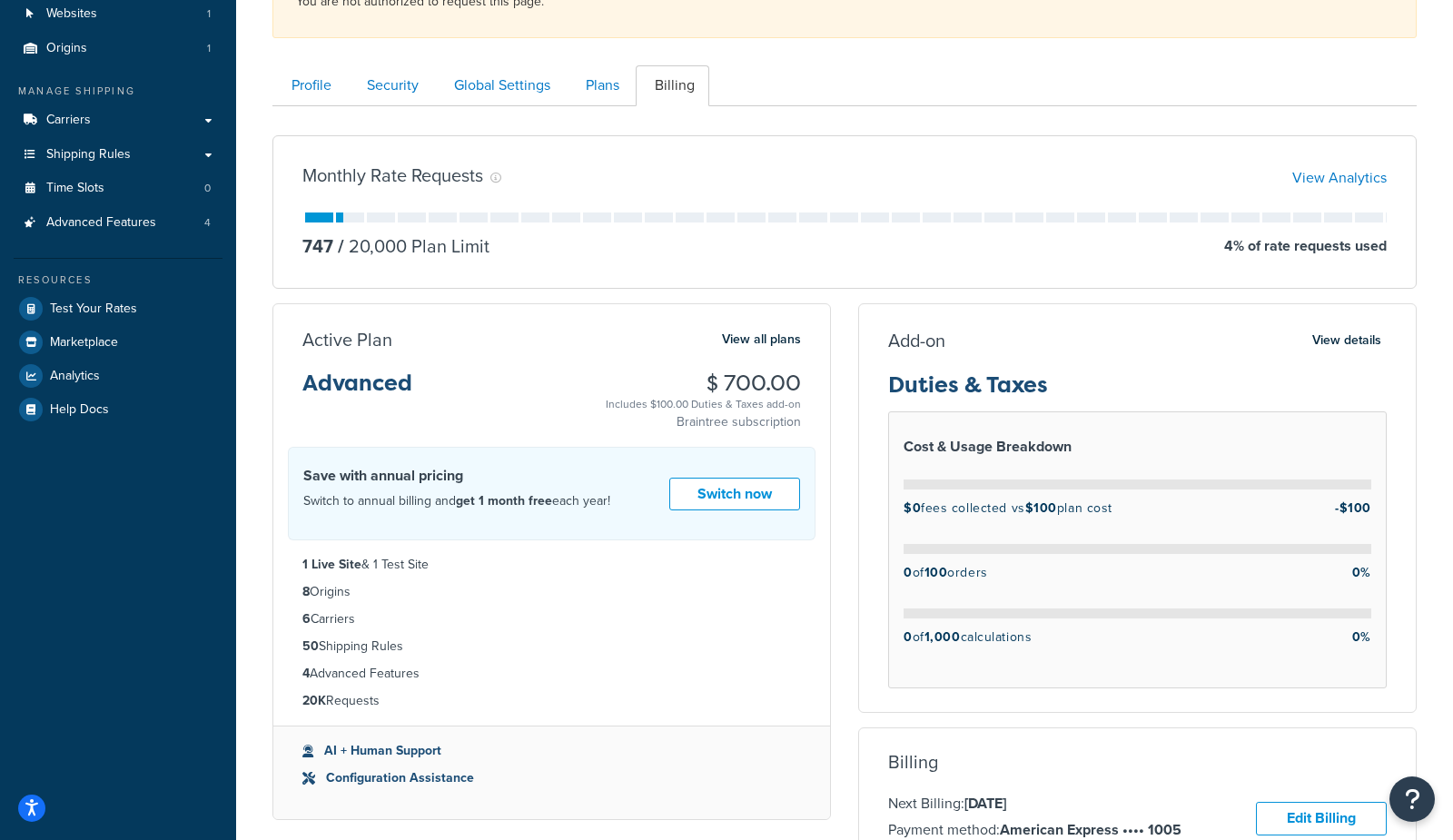
scroll to position [185, 0]
click at [126, 114] on link "Carriers" at bounding box center [117, 118] width 209 height 33
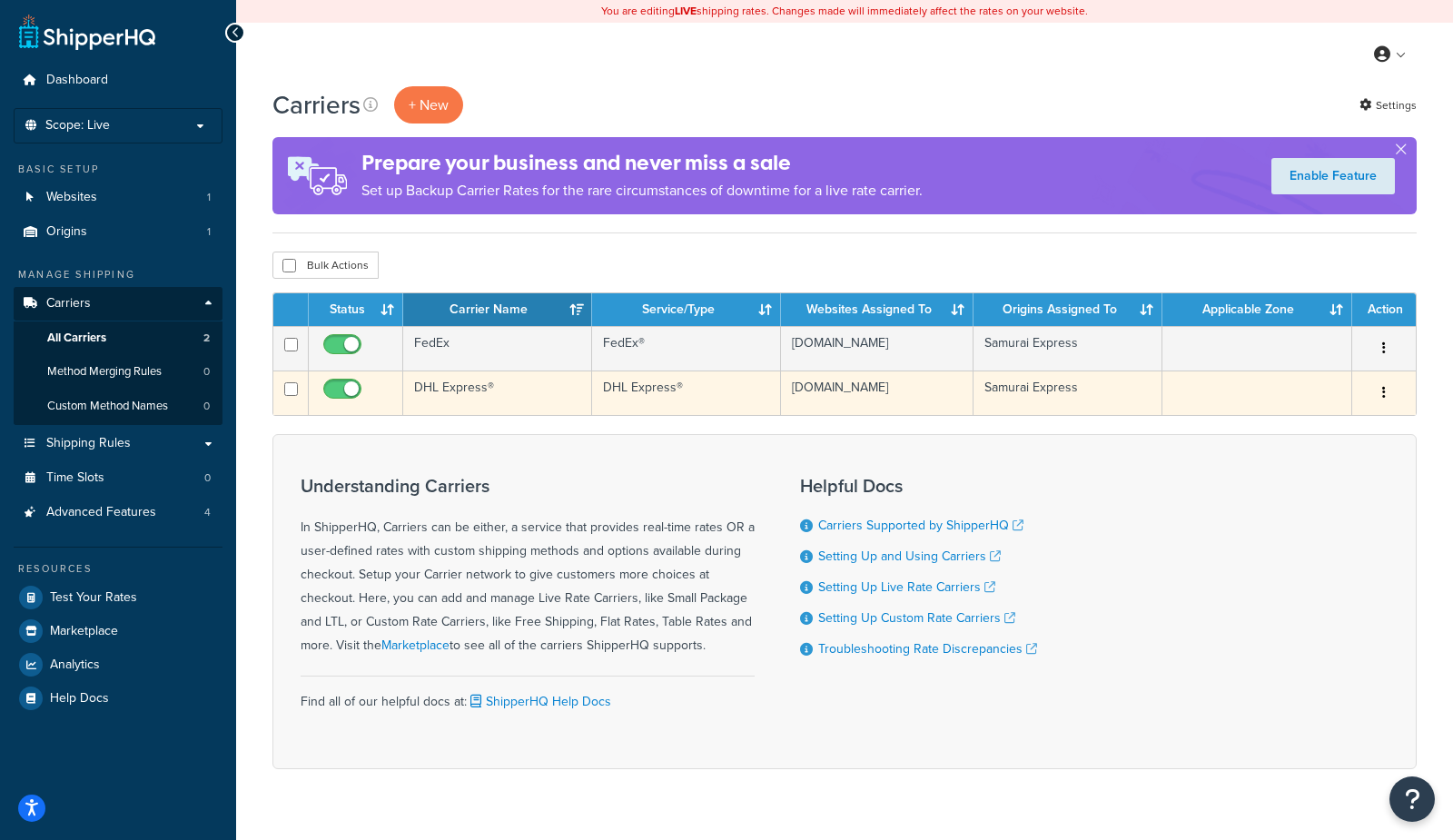
click at [470, 389] on td "DHL Express®" at bounding box center [497, 392] width 189 height 45
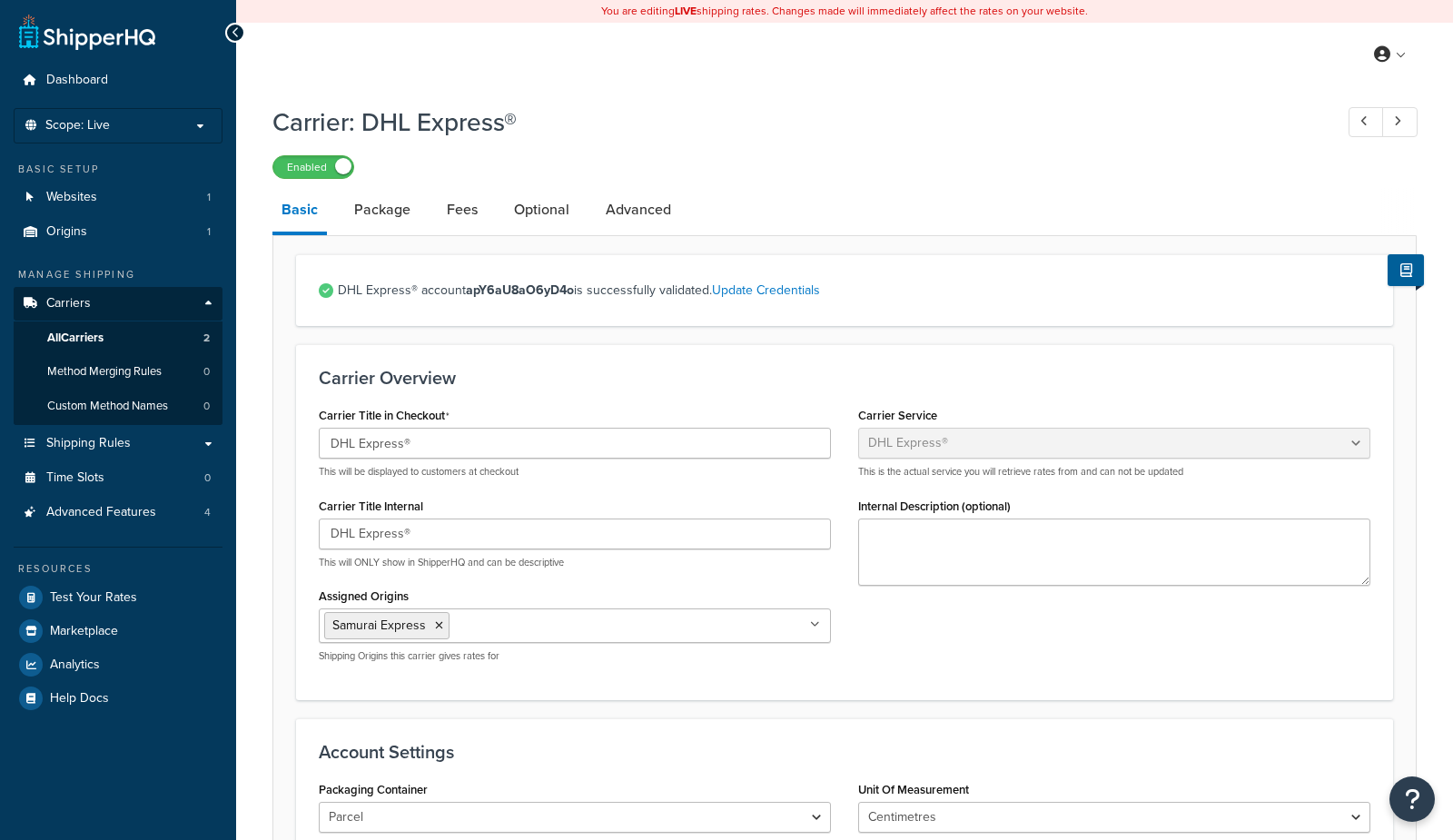
select select "dhl"
select select "kg"
select select "CM"
click at [645, 217] on link "Advanced" at bounding box center [639, 210] width 84 height 44
select select "false"
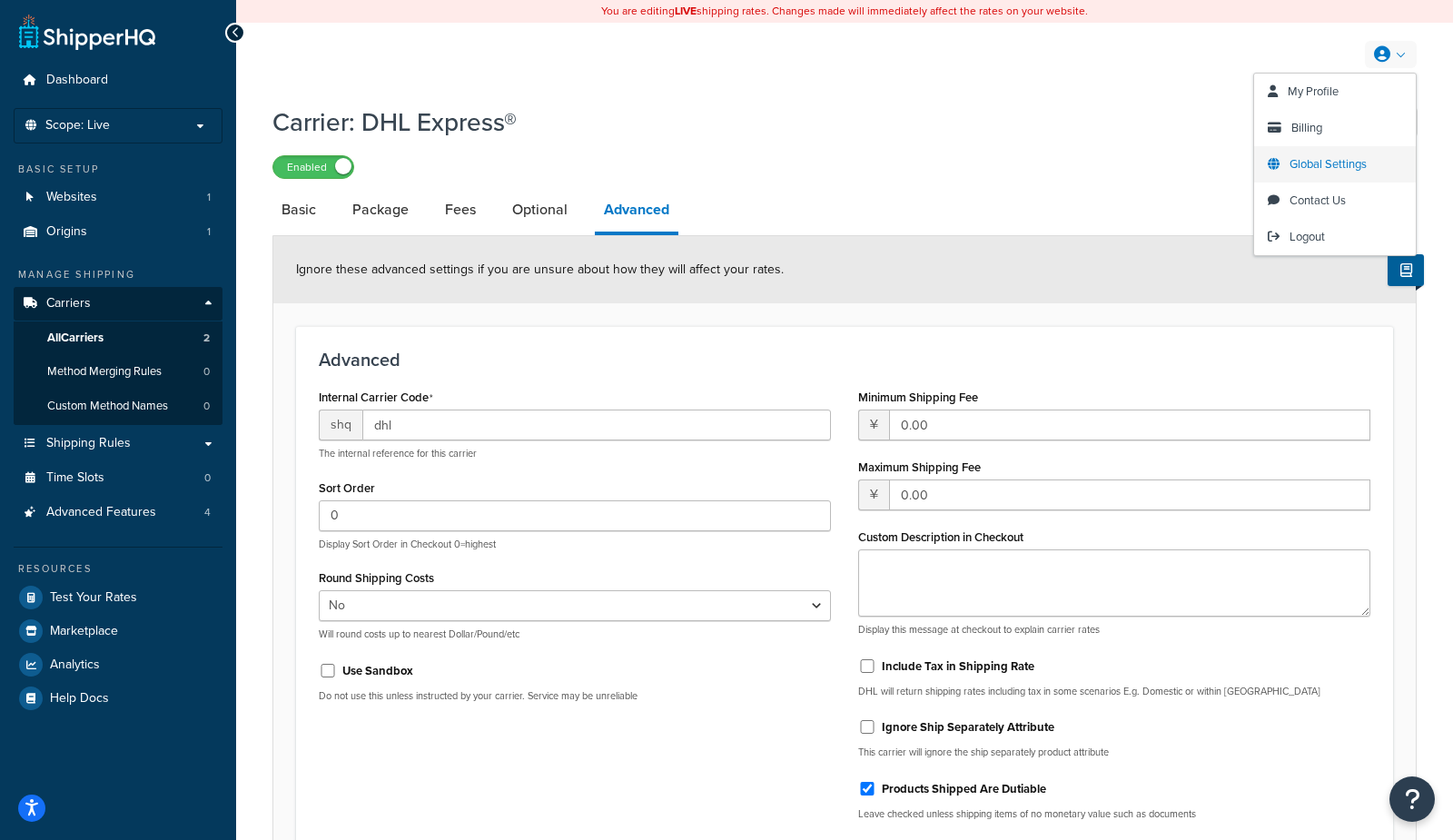
click at [1316, 170] on span "Global Settings" at bounding box center [1328, 164] width 77 height 17
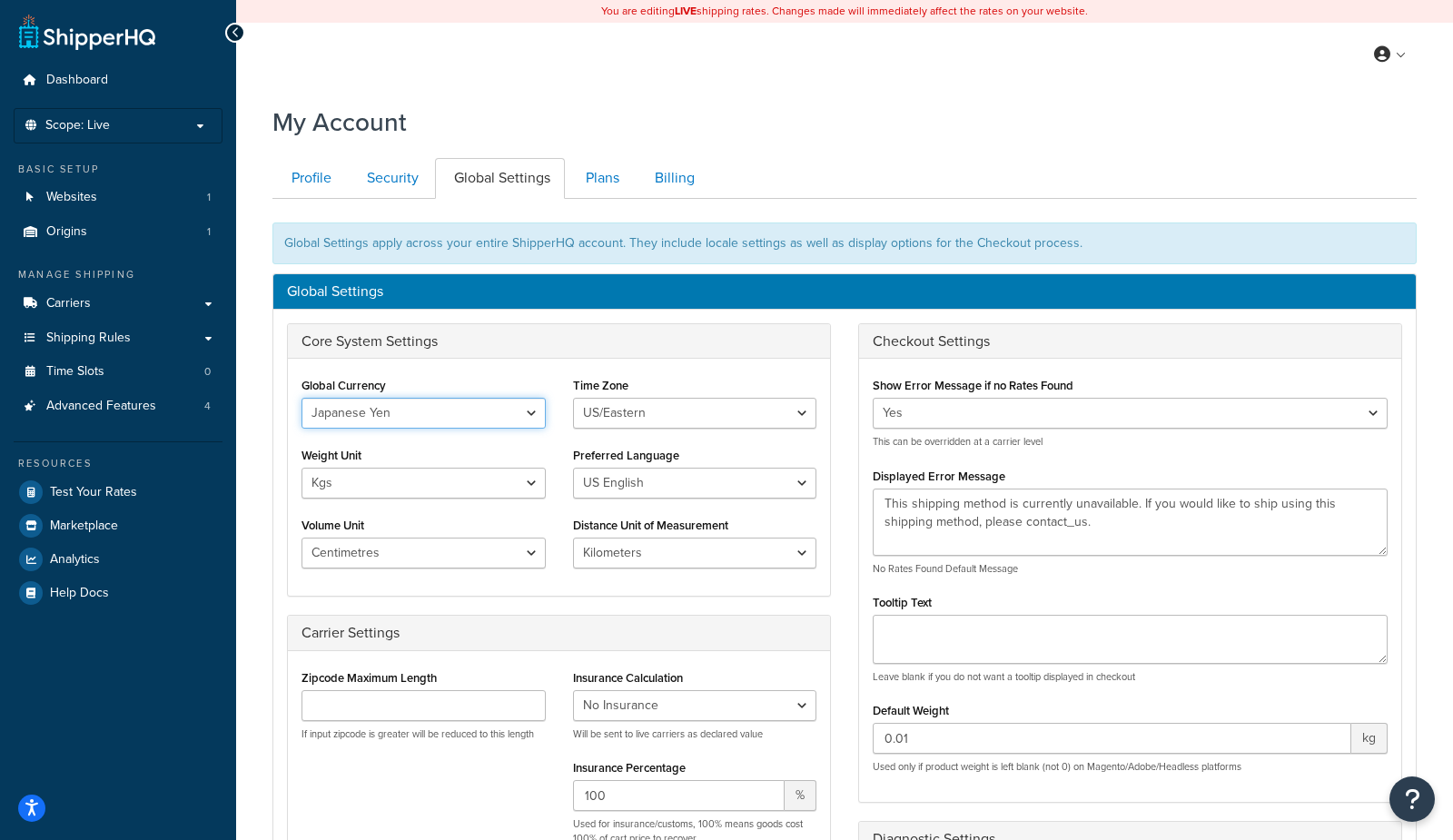
click at [436, 419] on select "United States Dollar Euro British Pound Australian Dollar Canadian Dollar Japan…" at bounding box center [424, 413] width 244 height 31
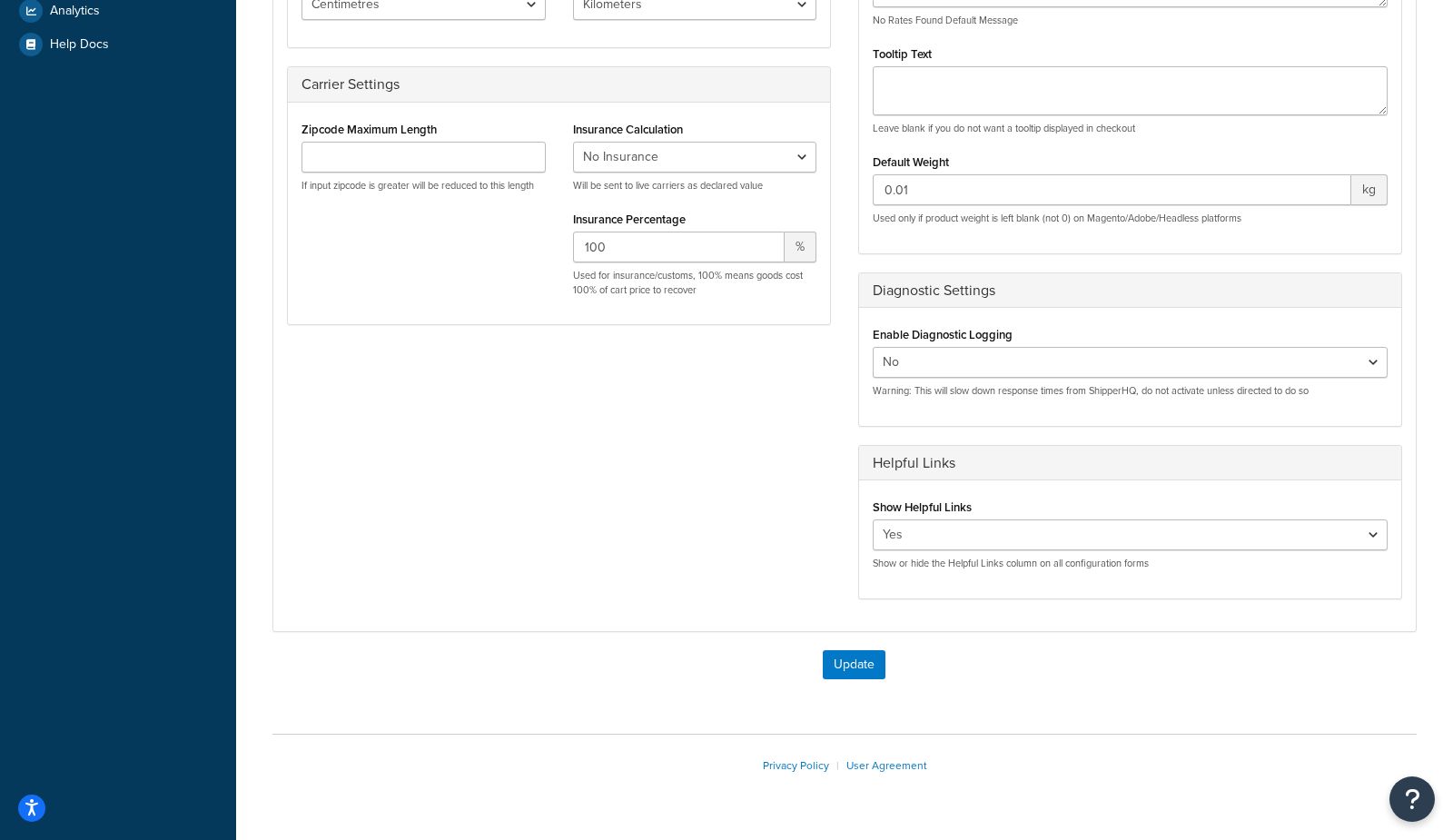
scroll to position [583, 0]
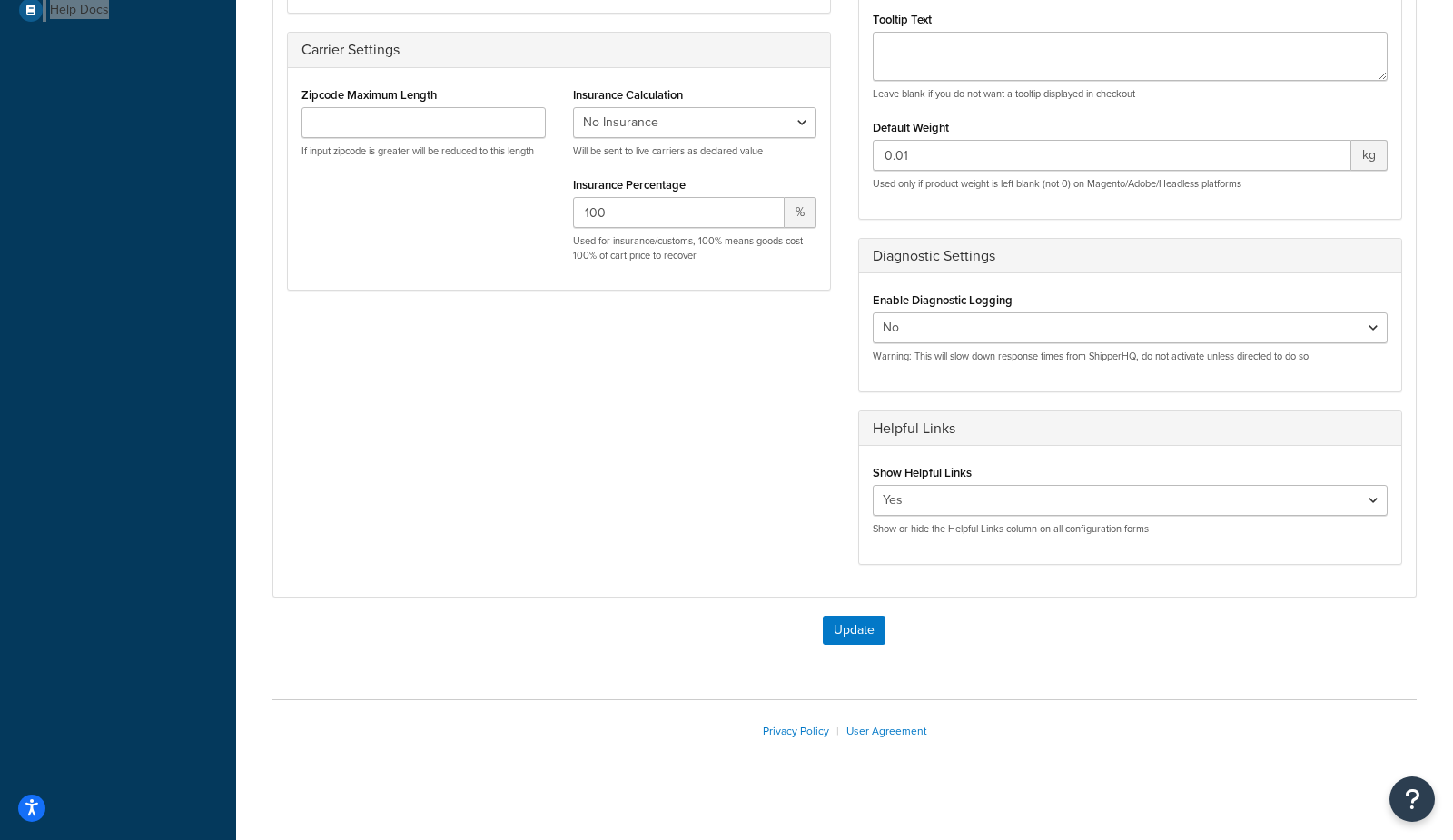
drag, startPoint x: 84, startPoint y: 12, endPoint x: 945, endPoint y: 0, distance: 861.1
click at [0, 0] on div "Dashboard Scope: Live Development Integration Test Basic Setup Websites 1 Origi…" at bounding box center [117, 135] width 236 height 1436
